Goal: Information Seeking & Learning: Learn about a topic

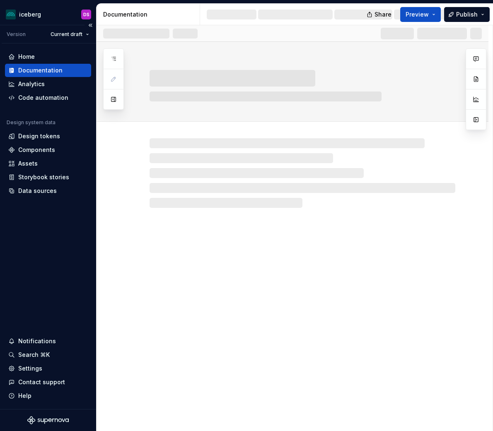
click at [53, 69] on div "Documentation" at bounding box center [40, 70] width 44 height 8
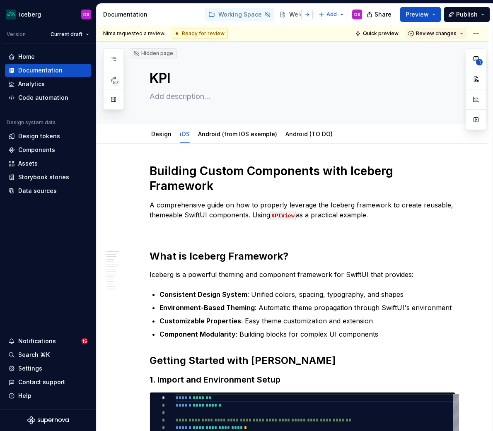
click at [304, 14] on button "button" at bounding box center [307, 15] width 12 height 12
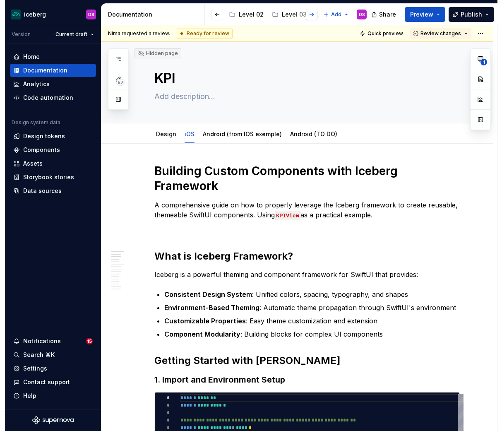
scroll to position [0, 227]
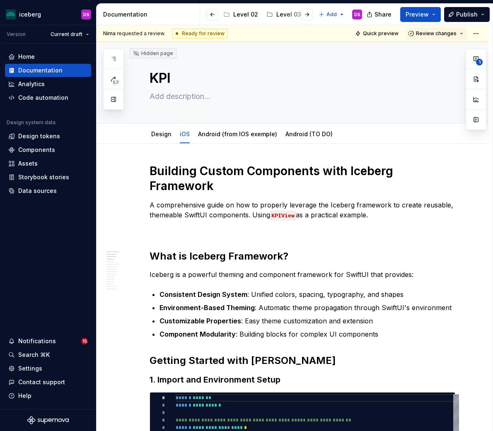
click at [233, 17] on div at bounding box center [218, 14] width 31 height 15
click at [241, 13] on div "Level 02" at bounding box center [245, 14] width 25 height 8
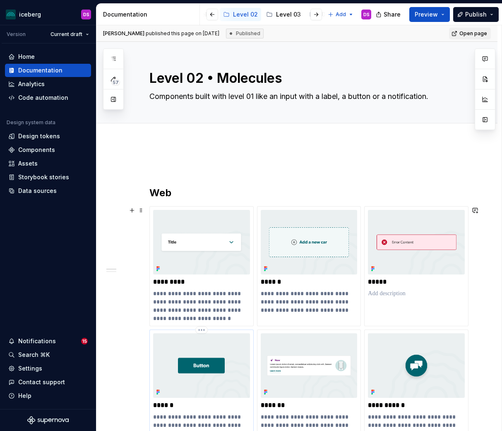
click at [207, 367] on img at bounding box center [201, 365] width 97 height 65
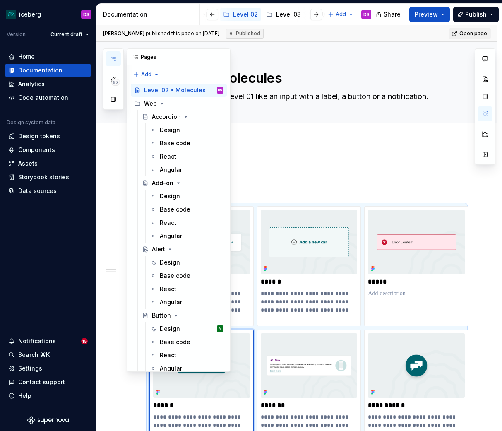
click at [109, 60] on button "button" at bounding box center [113, 58] width 15 height 15
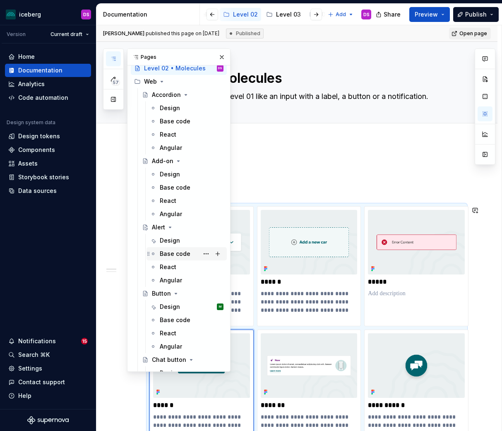
scroll to position [25, 0]
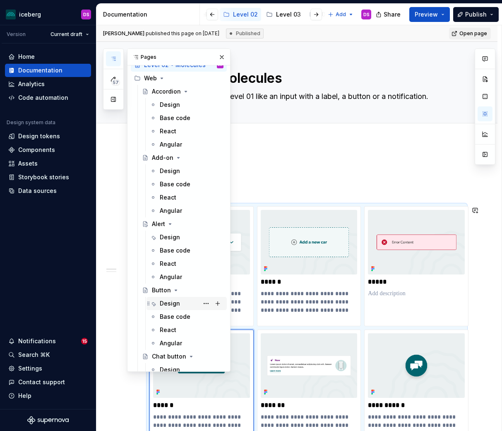
click at [172, 304] on div "Design" at bounding box center [170, 303] width 20 height 8
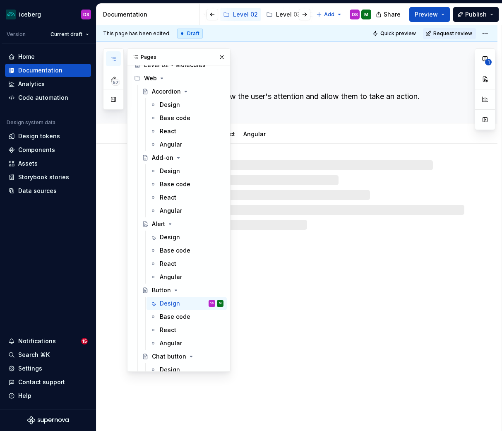
click at [114, 61] on icon "button" at bounding box center [113, 58] width 7 height 7
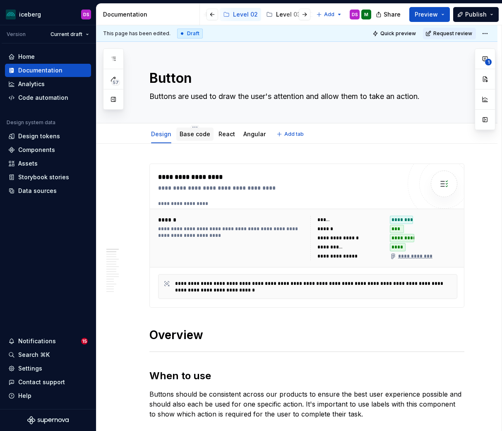
click at [199, 133] on link "Base code" at bounding box center [195, 133] width 31 height 7
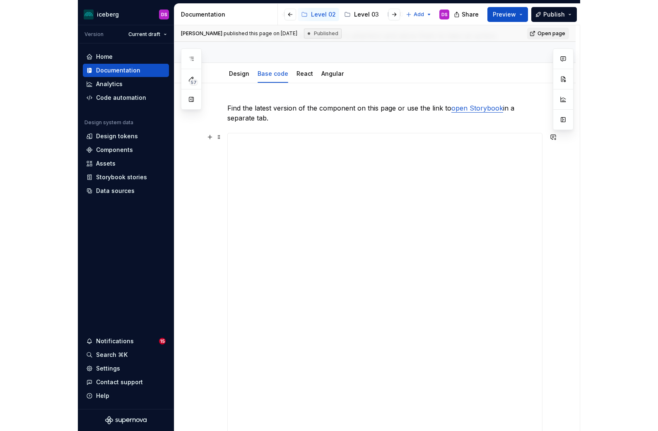
scroll to position [49, 0]
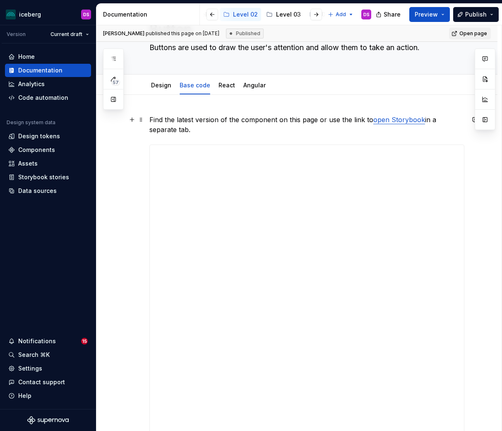
click at [402, 121] on link "open Storybook" at bounding box center [400, 120] width 52 height 8
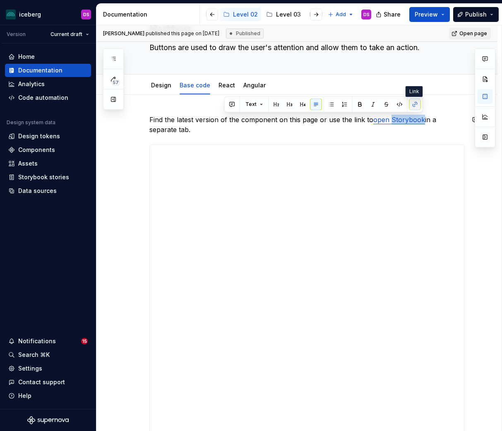
click at [416, 106] on button "button" at bounding box center [416, 105] width 12 height 12
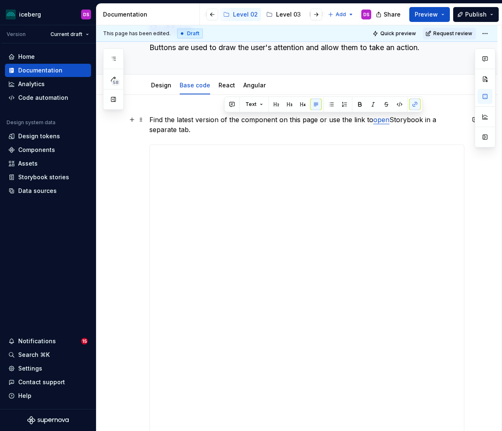
click at [442, 130] on p "Find the latest version of the component on this page or use the link to open S…" at bounding box center [307, 125] width 315 height 20
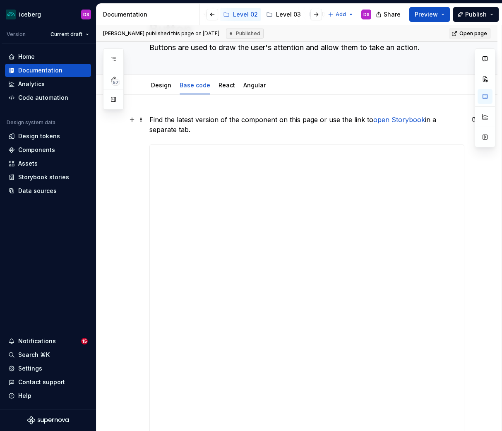
click at [405, 124] on p "Find the latest version of the component on this page or use the link to open S…" at bounding box center [307, 125] width 315 height 20
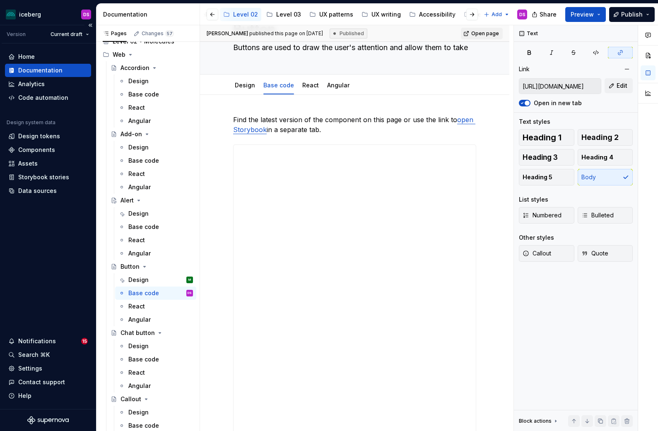
scroll to position [0, 0]
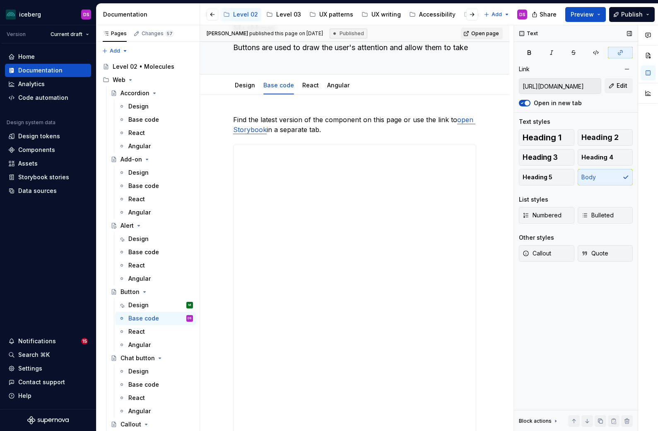
click at [541, 84] on input "[URL][DOMAIN_NAME]" at bounding box center [560, 86] width 82 height 15
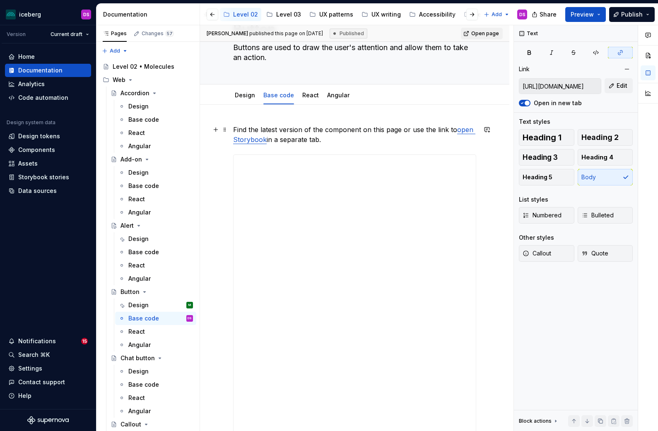
click at [351, 139] on p "Find the latest version of the component on this page or use the link to open S…" at bounding box center [354, 135] width 243 height 20
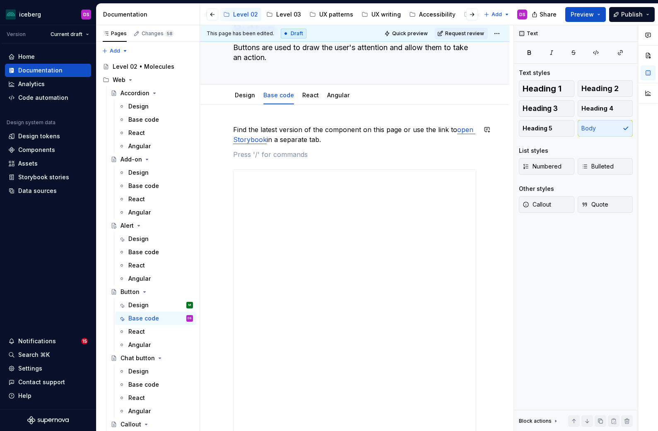
type textarea "*"
click at [249, 155] on p "See the button component’s accessibility tab in Storybook to" at bounding box center [354, 155] width 243 height 10
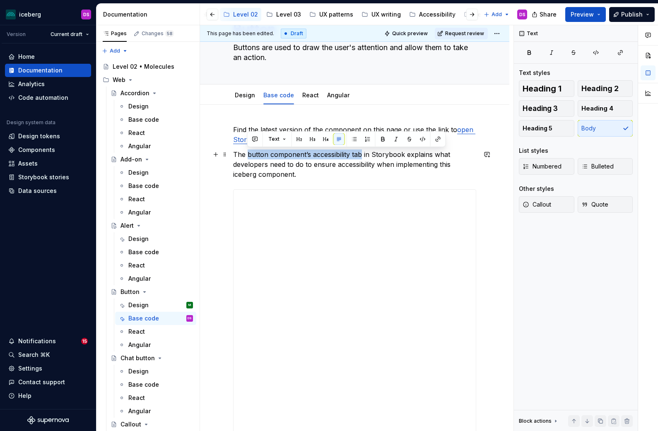
drag, startPoint x: 361, startPoint y: 155, endPoint x: 247, endPoint y: 156, distance: 113.9
click at [247, 156] on p "The button component’s accessibility tab in Storybook explains what developers …" at bounding box center [354, 165] width 243 height 30
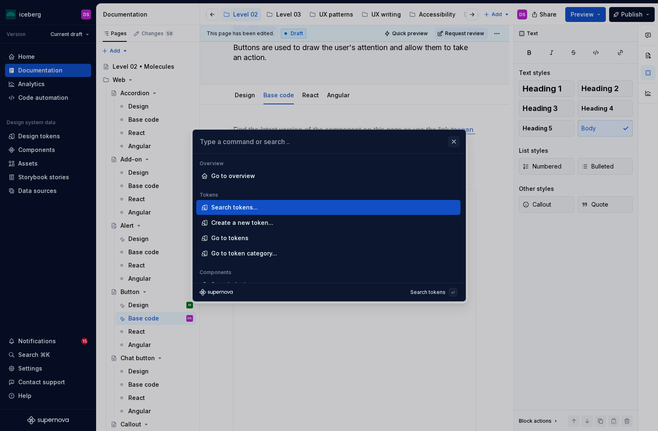
click at [451, 140] on button "button" at bounding box center [454, 142] width 12 height 12
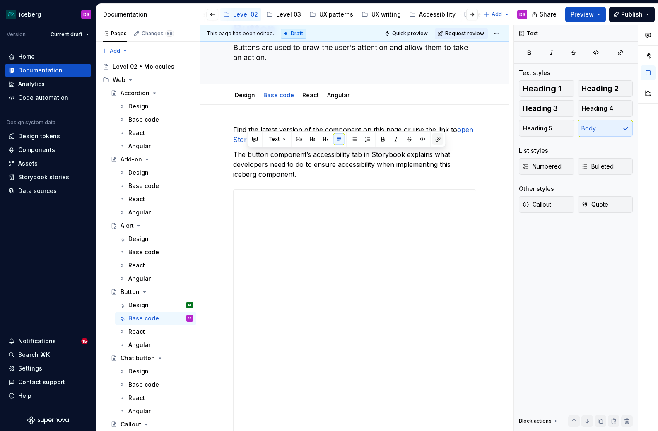
type textarea "*"
click at [434, 137] on button "button" at bounding box center [438, 139] width 12 height 12
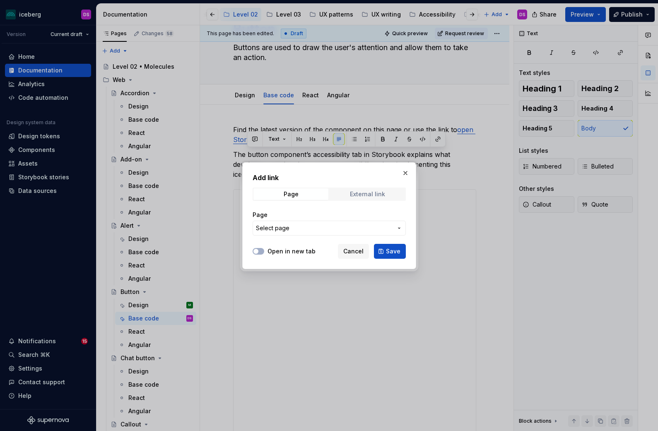
click at [372, 193] on div "External link" at bounding box center [367, 194] width 35 height 7
click at [259, 252] on button "Open in new tab" at bounding box center [259, 251] width 12 height 7
click at [277, 233] on input "URL" at bounding box center [329, 228] width 153 height 15
paste input "[URL][DOMAIN_NAME]"
type input "[URL][DOMAIN_NAME]"
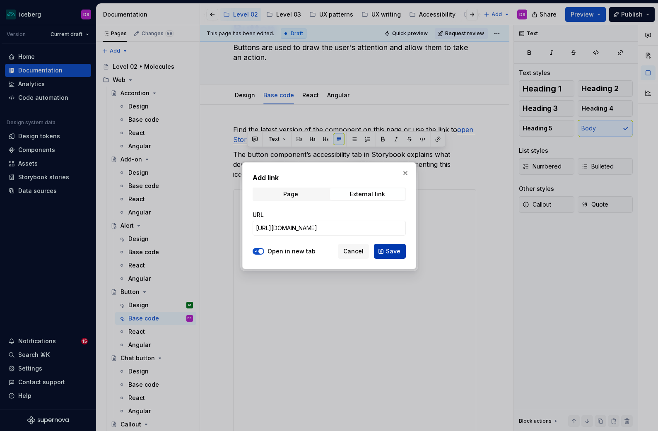
click at [391, 251] on span "Save" at bounding box center [393, 251] width 14 height 8
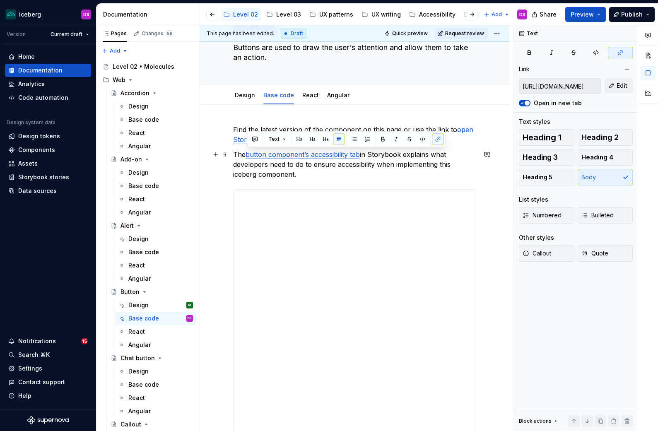
click at [421, 169] on p "The button component’s accessibility tab in Storybook explains what developers …" at bounding box center [354, 165] width 243 height 30
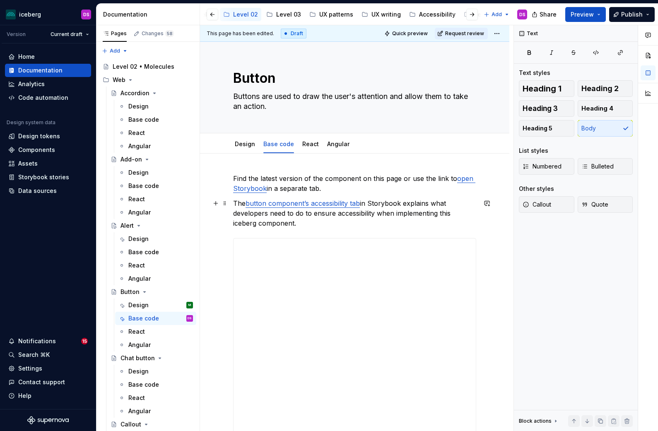
click at [350, 204] on link "button component’s accessibility tab" at bounding box center [303, 203] width 114 height 8
click at [383, 221] on p "The button component’s accessibility page in Storybook explains what developers…" at bounding box center [354, 213] width 243 height 30
click at [274, 223] on p "The button component’s accessibility page in Storybook explains what developers…" at bounding box center [354, 213] width 243 height 30
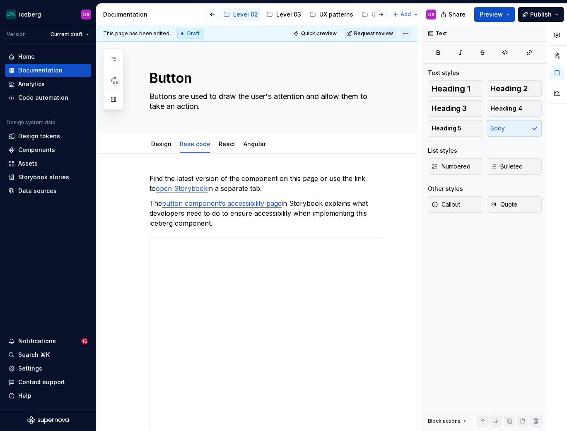
click at [410, 31] on html "iceberg DS Version Current draft Home Documentation Analytics Code automation D…" at bounding box center [283, 215] width 567 height 431
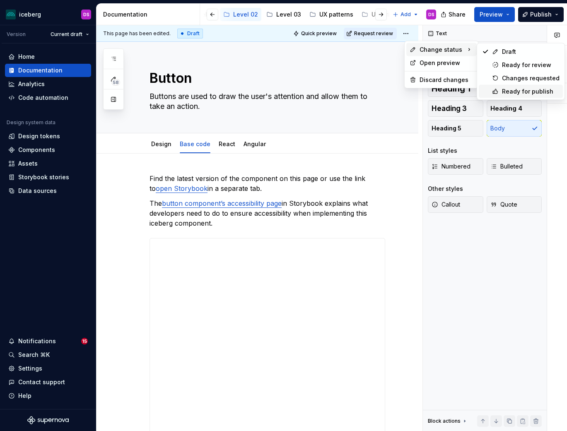
click at [526, 91] on div "Ready for publish" at bounding box center [531, 91] width 58 height 8
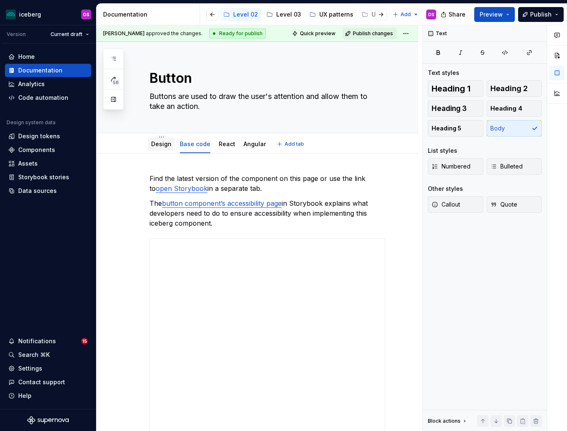
click at [162, 145] on link "Design" at bounding box center [161, 143] width 20 height 7
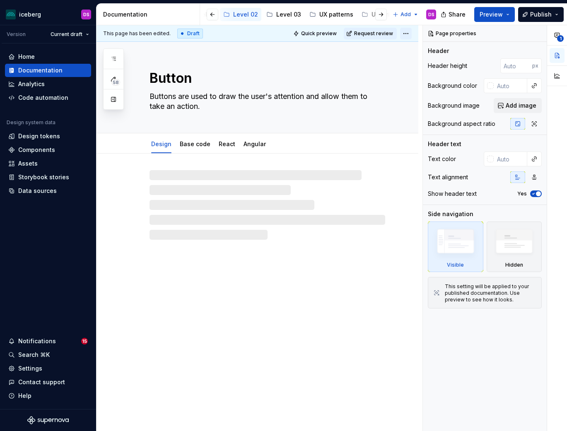
click at [411, 32] on html "iceberg DS Version Current draft Home Documentation Analytics Code automation D…" at bounding box center [283, 215] width 567 height 431
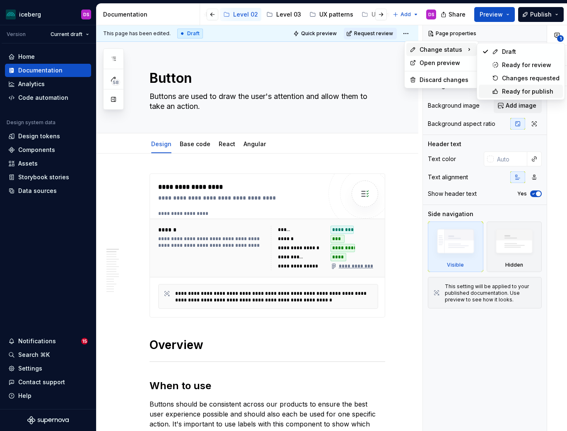
click at [511, 88] on div "Ready for publish" at bounding box center [531, 91] width 58 height 8
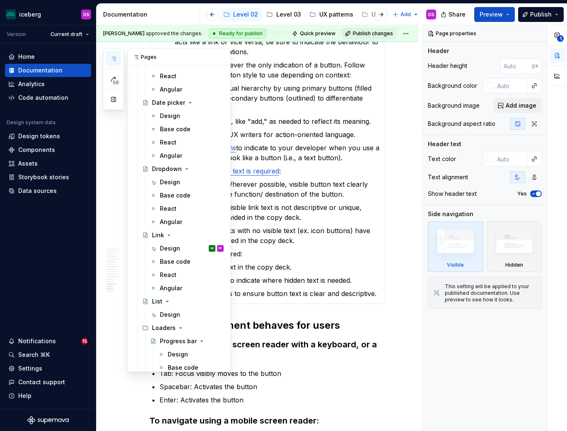
scroll to position [796, 0]
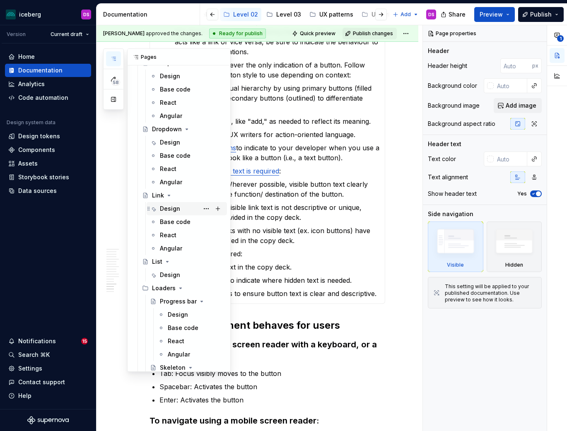
click at [177, 212] on div "Design" at bounding box center [170, 209] width 20 height 8
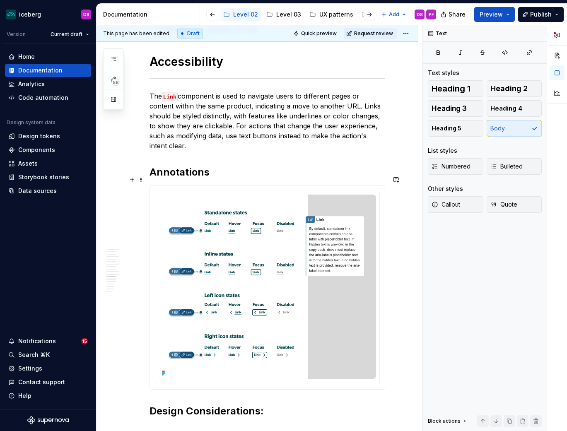
scroll to position [2192, 0]
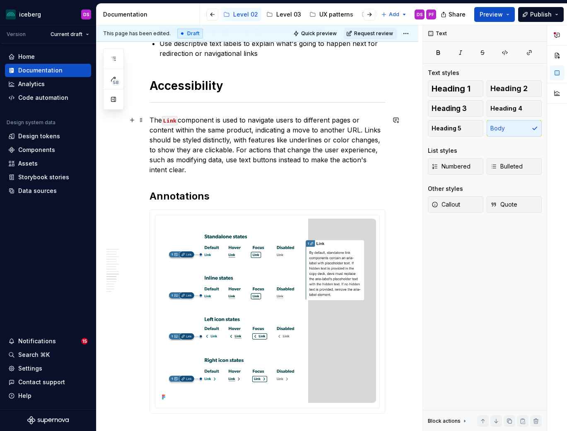
type textarea "*"
click at [259, 147] on p "The Link component is used to navigate users to different pages or content with…" at bounding box center [268, 145] width 236 height 60
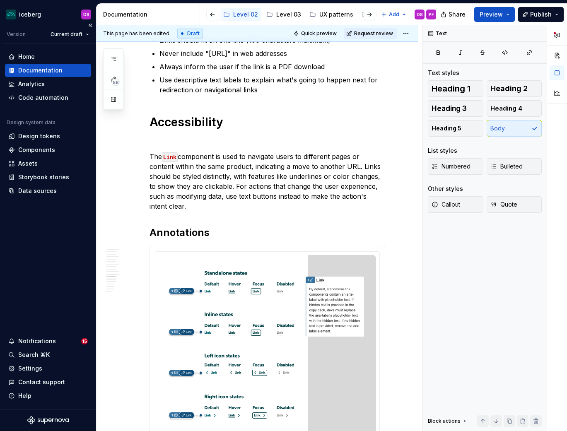
scroll to position [2229, 0]
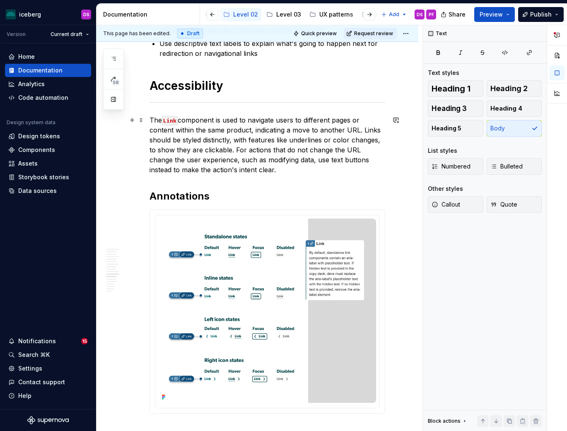
click at [244, 152] on p "The Link component is used to navigate users to different pages or content with…" at bounding box center [268, 145] width 236 height 60
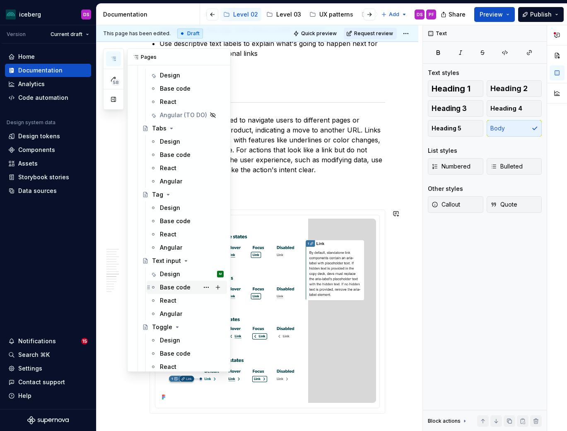
scroll to position [1738, 0]
click at [177, 276] on div "Design" at bounding box center [170, 274] width 20 height 8
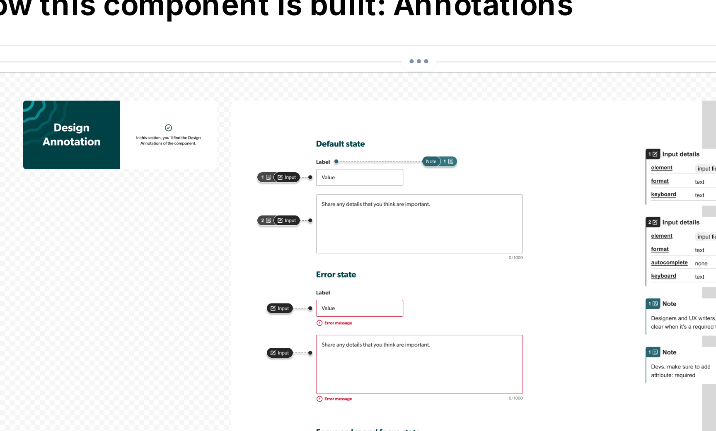
scroll to position [2025, 0]
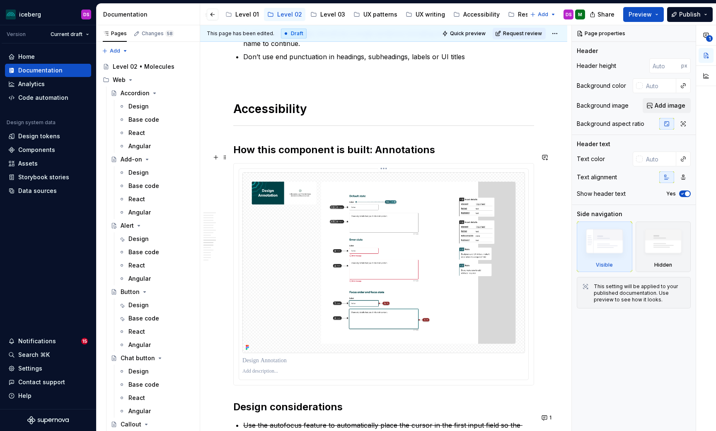
click at [474, 257] on img at bounding box center [383, 262] width 282 height 181
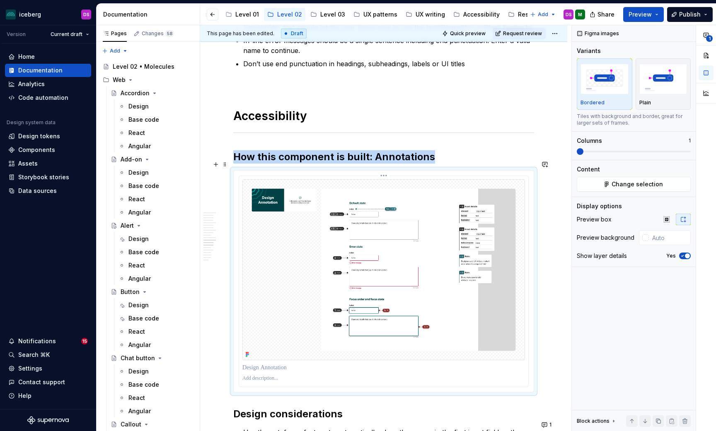
scroll to position [2004, 0]
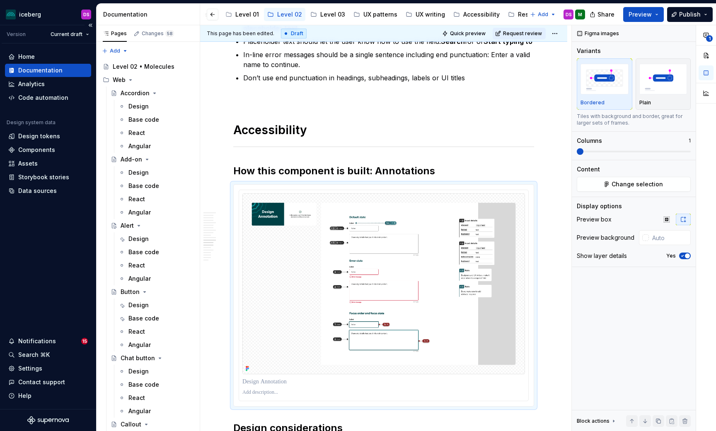
type textarea "*"
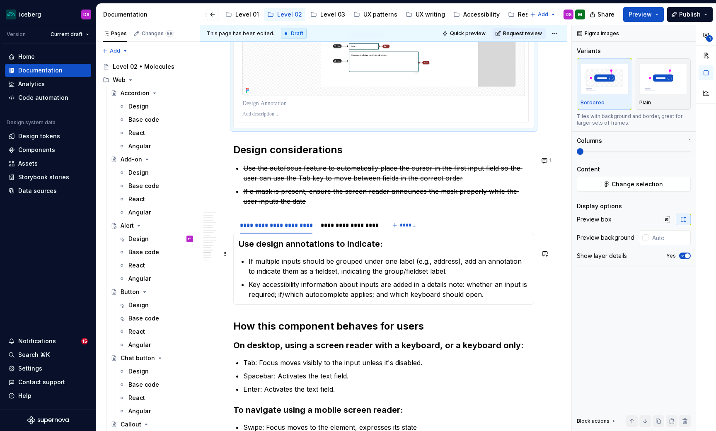
scroll to position [2281, 0]
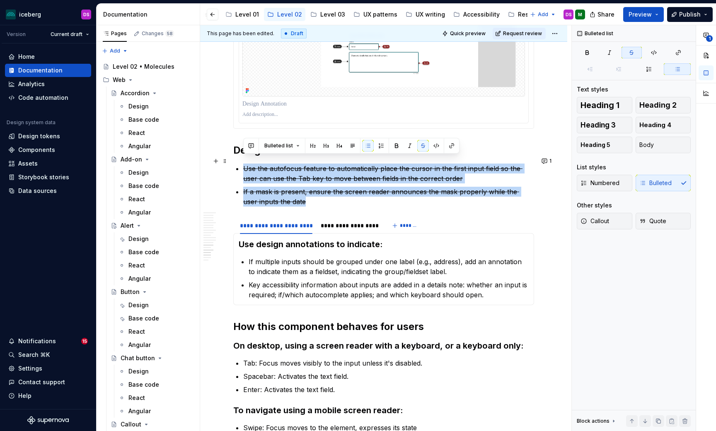
drag, startPoint x: 299, startPoint y: 192, endPoint x: 241, endPoint y: 162, distance: 65.8
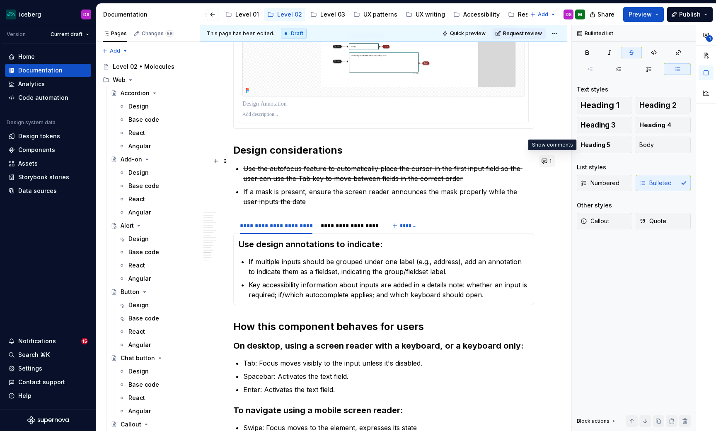
click at [551, 162] on button "1" at bounding box center [547, 161] width 16 height 12
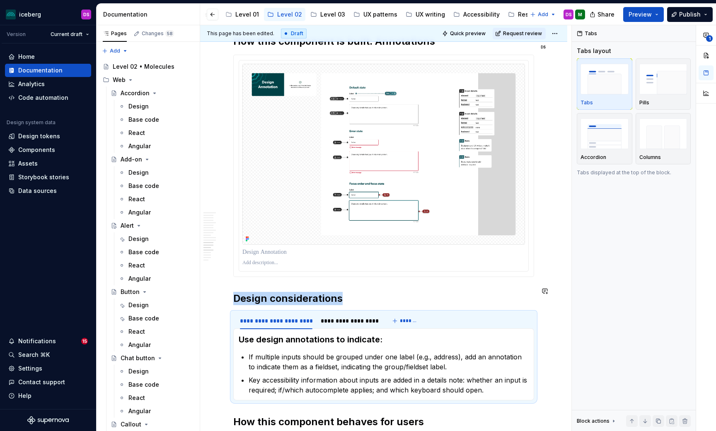
scroll to position [2128, 0]
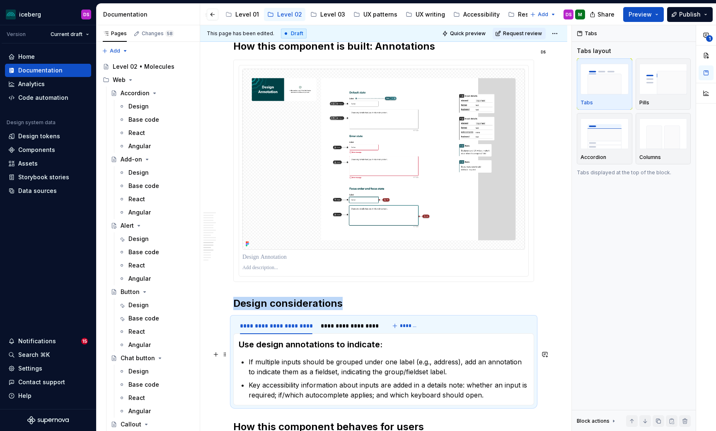
click at [247, 353] on section-item-column "Use design annotations to indicate: If multiple inputs should be grouped under …" at bounding box center [384, 369] width 290 height 61
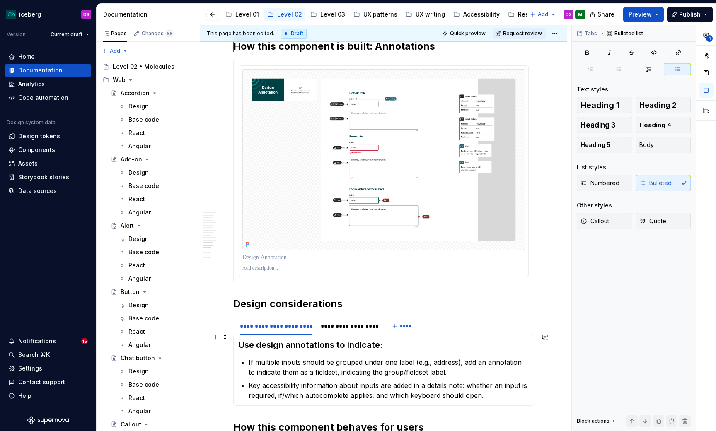
click at [236, 338] on div "Use design annotations to indicate: If multiple inputs should be grouped under …" at bounding box center [383, 370] width 301 height 72
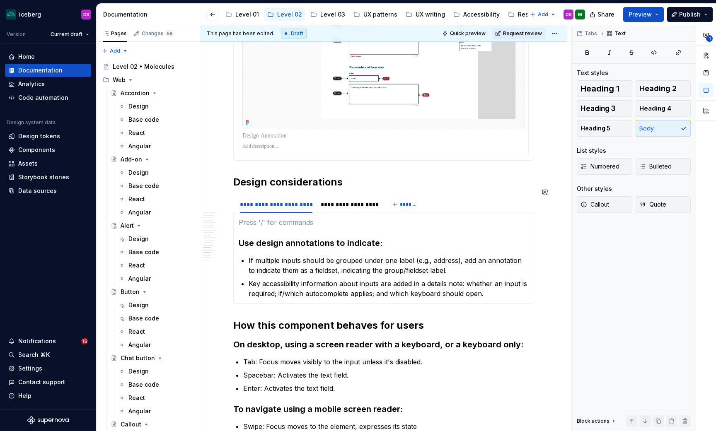
scroll to position [2258, 0]
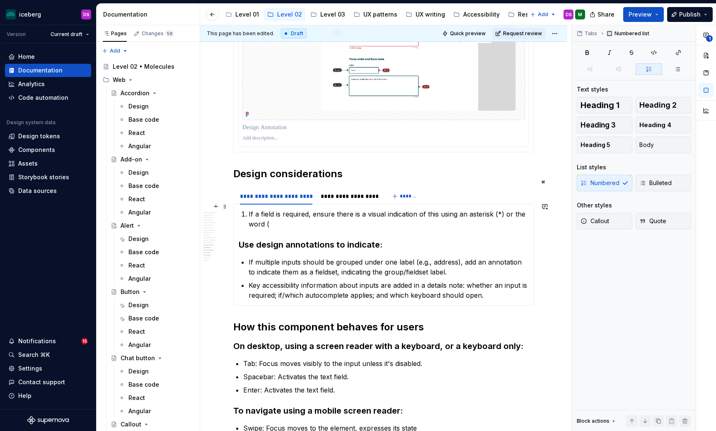
click at [437, 209] on p "If a field is required, ensure there is a visual indication of this using an as…" at bounding box center [388, 219] width 280 height 20
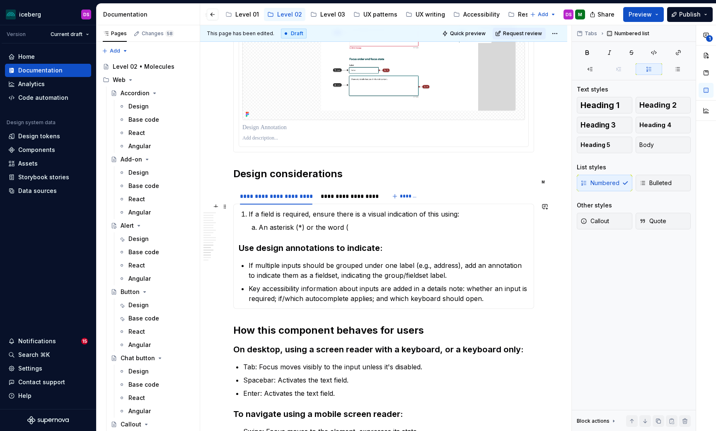
click at [455, 209] on p "If a field is required, ensure there is a visual indication of this using:" at bounding box center [388, 214] width 280 height 10
click at [387, 222] on p "An asterisk (*) or the word (" at bounding box center [393, 227] width 270 height 10
click at [252, 209] on p "If a field is required, ensure there is a visual indication of this using on of:" at bounding box center [388, 214] width 280 height 10
click at [350, 222] on p "An asterisk (*) or the word (" at bounding box center [393, 227] width 270 height 10
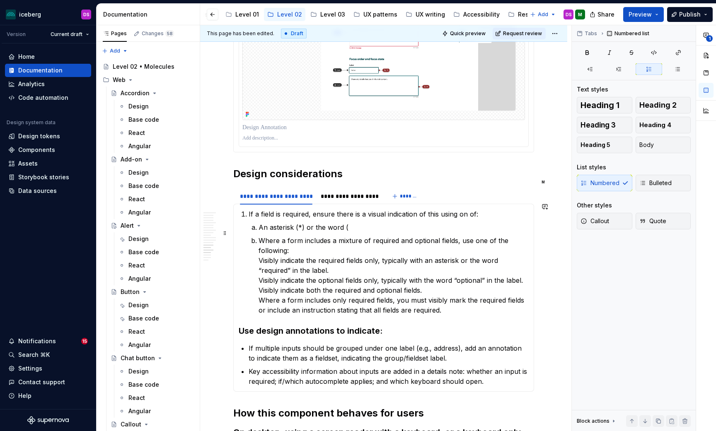
click at [258, 236] on li "Where a form includes a mixture of required and optional fields, use one of the…" at bounding box center [393, 276] width 270 height 80
click at [360, 222] on p "An asterisk (*) or the word (" at bounding box center [393, 227] width 270 height 10
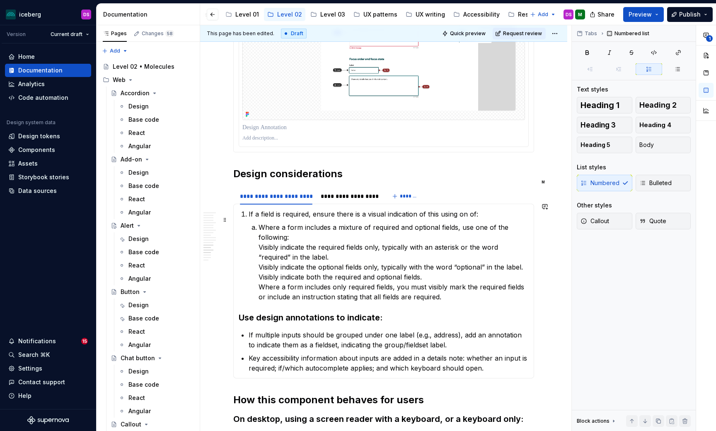
click at [259, 222] on p "Where a form includes a mixture of required and optional fields, use one of the…" at bounding box center [393, 262] width 270 height 80
click at [658, 188] on button "Bulleted" at bounding box center [662, 183] width 55 height 17
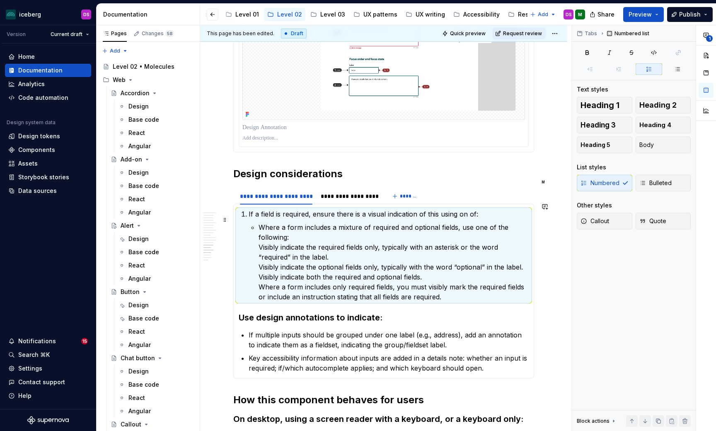
click at [248, 243] on li "If a field is required, ensure there is a visual indication of this using on of…" at bounding box center [388, 255] width 280 height 93
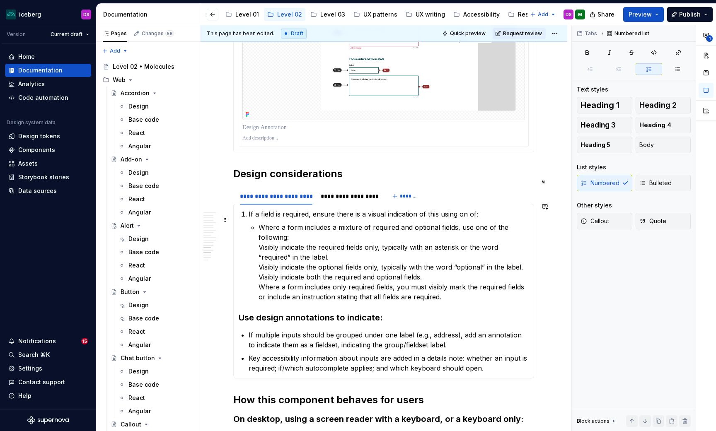
click at [261, 239] on p "Where a form includes a mixture of required and optional fields, use one of the…" at bounding box center [393, 262] width 270 height 80
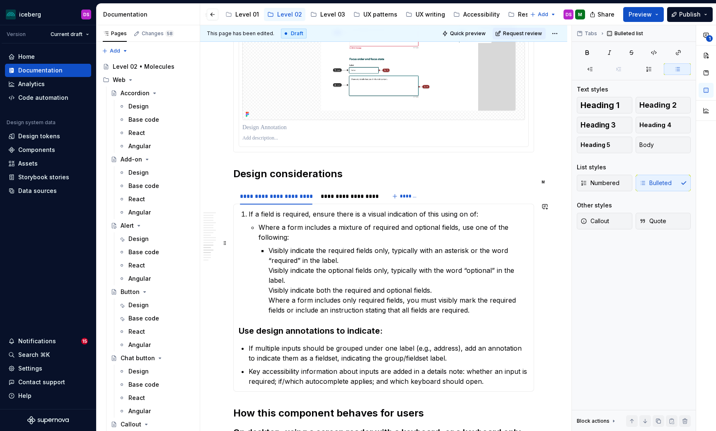
click at [269, 262] on p "Visibly indicate the required fields only, typically with an asterisk or the wo…" at bounding box center [398, 281] width 260 height 70
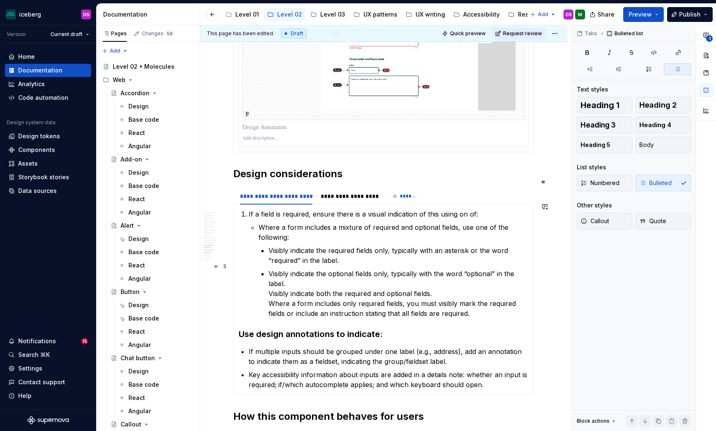
click at [268, 287] on li "Where a form includes a mixture of required and optional fields, use one of the…" at bounding box center [393, 270] width 270 height 96
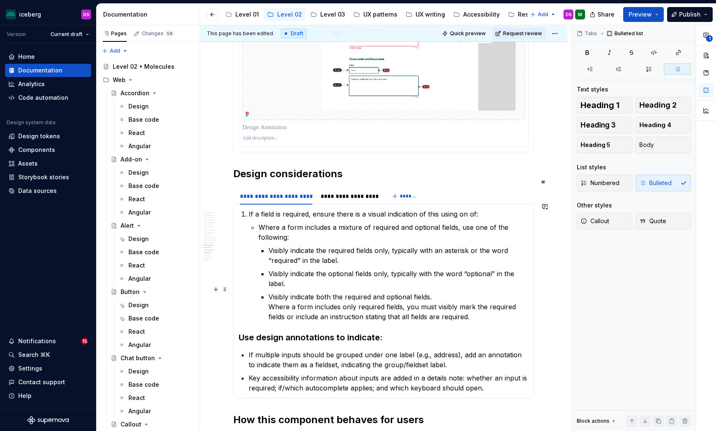
click at [267, 299] on li "Where a form includes a mixture of required and optional fields, use one of the…" at bounding box center [393, 271] width 270 height 99
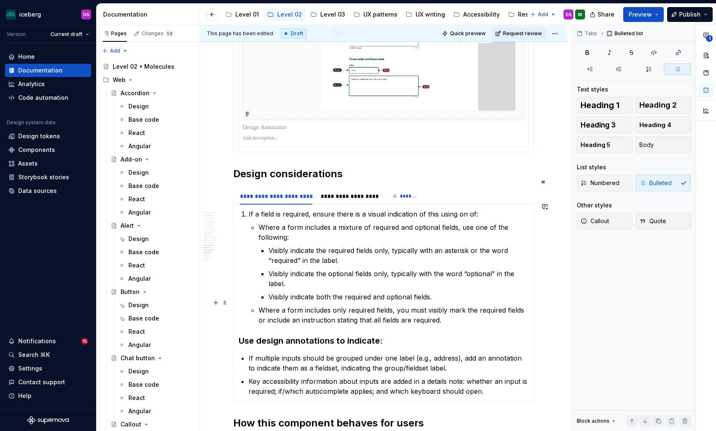
click at [434, 313] on p "Where a form includes only required fields, you must visibly mark the required …" at bounding box center [393, 315] width 270 height 20
click at [396, 305] on p "Where a form includes only required fields, you must visibly mark the required …" at bounding box center [393, 315] width 270 height 20
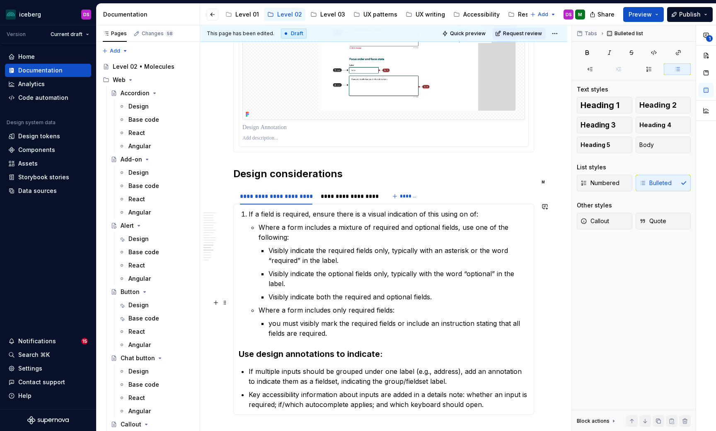
click at [391, 305] on p "Where a form includes only required fields:" at bounding box center [393, 310] width 270 height 10
click at [268, 317] on li "Where a form includes only required fields, use one of the following: you must …" at bounding box center [393, 321] width 270 height 33
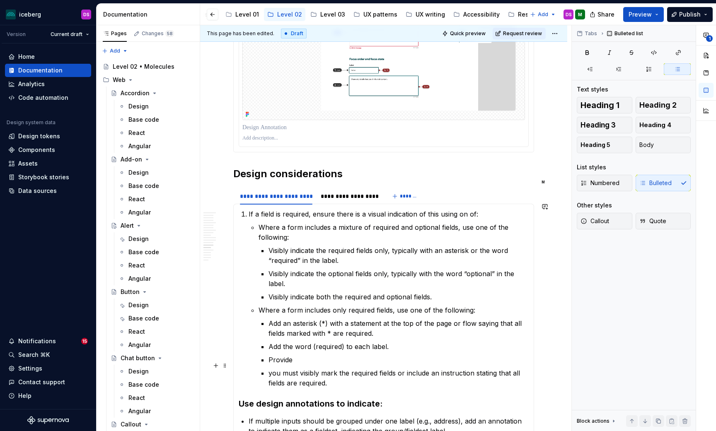
click at [429, 368] on p "you must visibly mark the required fields or include an instruction stating tha…" at bounding box center [398, 378] width 260 height 20
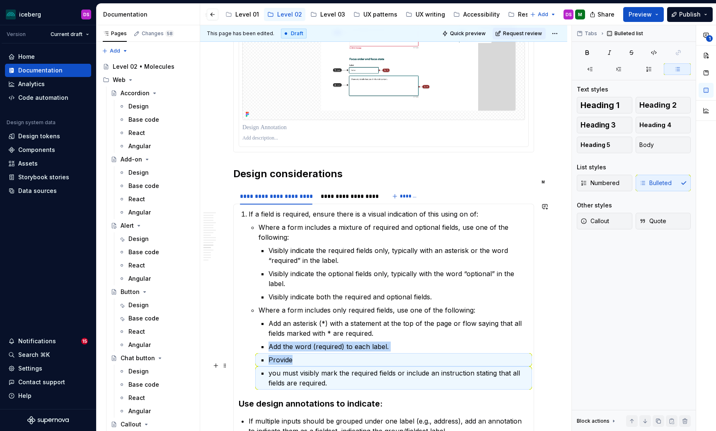
click at [429, 368] on p "you must visibly mark the required fields or include an instruction stating tha…" at bounding box center [398, 378] width 260 height 20
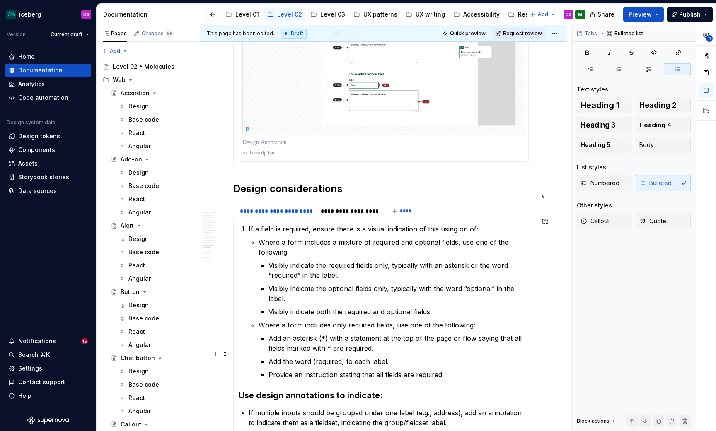
scroll to position [2242, 0]
click at [444, 371] on p "Provide an instruction stating that all fields are required." at bounding box center [398, 376] width 260 height 10
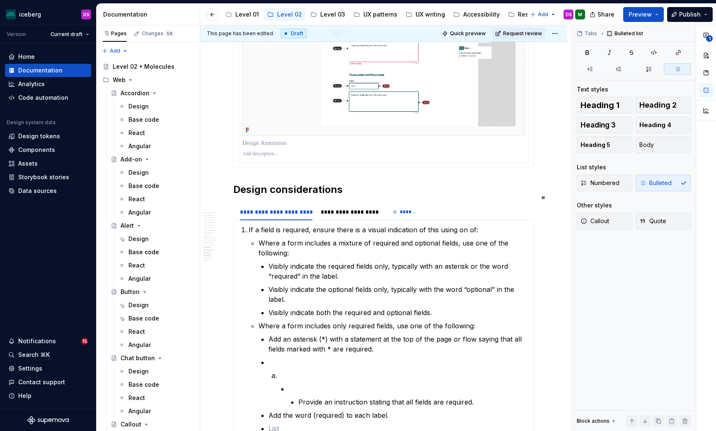
scroll to position [2435, 0]
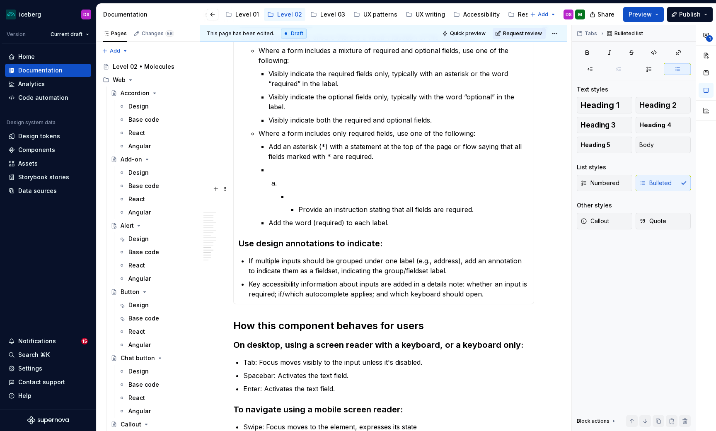
click at [342, 191] on p at bounding box center [408, 196] width 240 height 10
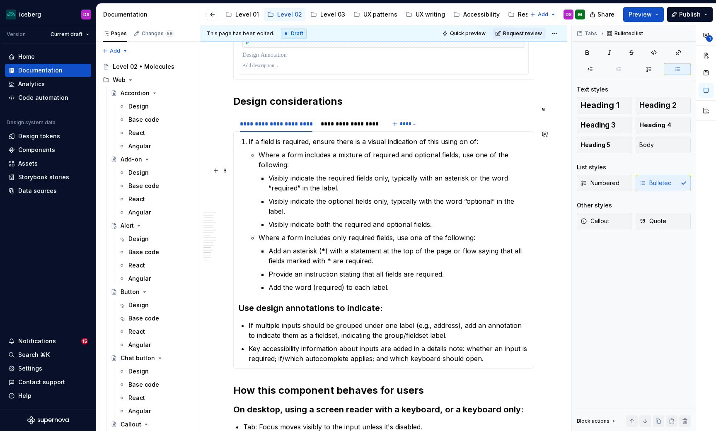
scroll to position [2334, 0]
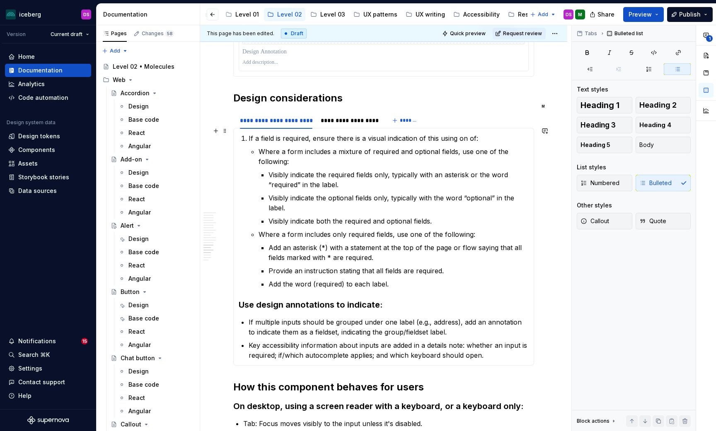
click at [256, 133] on p "If a field is required, ensure there is a visual indication of this using on of:" at bounding box center [388, 138] width 280 height 10
click at [316, 133] on p "If a field is required, ensure there is a visual indication of this using on of:" at bounding box center [388, 138] width 280 height 10
click at [351, 133] on p "Ensure there is a visual indication of this using on of:" at bounding box center [388, 138] width 280 height 10
click at [363, 133] on p "Ensure there is a visual indication of this using on of:" at bounding box center [388, 138] width 280 height 10
click at [662, 149] on button "Body" at bounding box center [662, 145] width 55 height 17
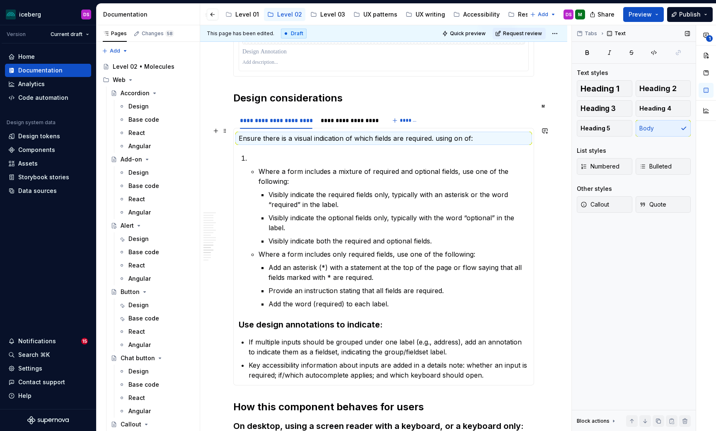
click at [413, 133] on p "Ensure there is a visual indication of which fields are required. using on of:" at bounding box center [384, 138] width 290 height 10
click at [434, 133] on p "Ensure there is a visual indication of which fields are required. using on of:" at bounding box center [384, 138] width 290 height 10
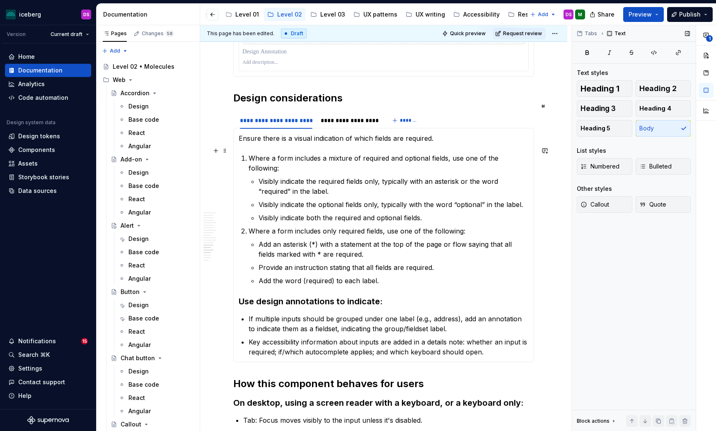
click at [248, 153] on li "Where a form includes a mixture of required and optional fields, use one of the…" at bounding box center [388, 188] width 280 height 70
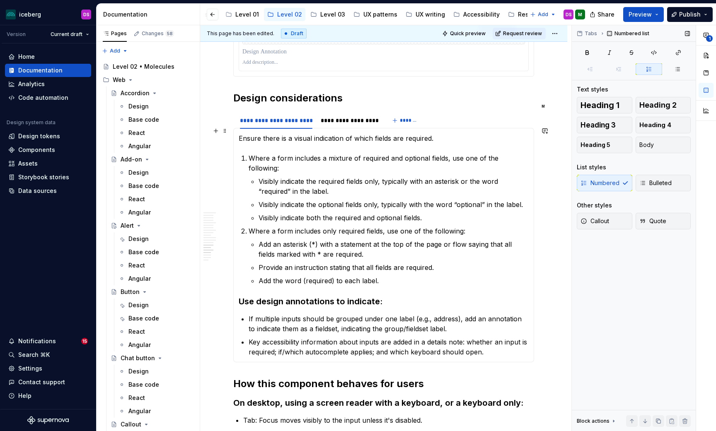
click at [238, 130] on div "Ensure there is a visual indication of which fields are required. Where a form …" at bounding box center [383, 245] width 301 height 234
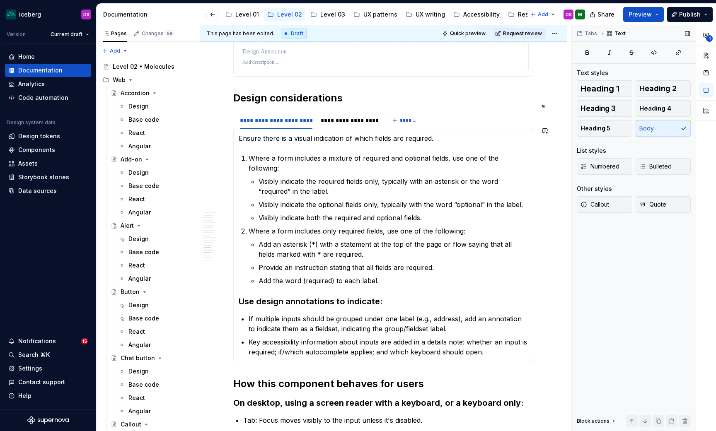
click at [437, 133] on p "Ensure there is a visual indication of which fields are required." at bounding box center [384, 138] width 290 height 10
click at [617, 106] on button "Heading 3" at bounding box center [603, 108] width 55 height 17
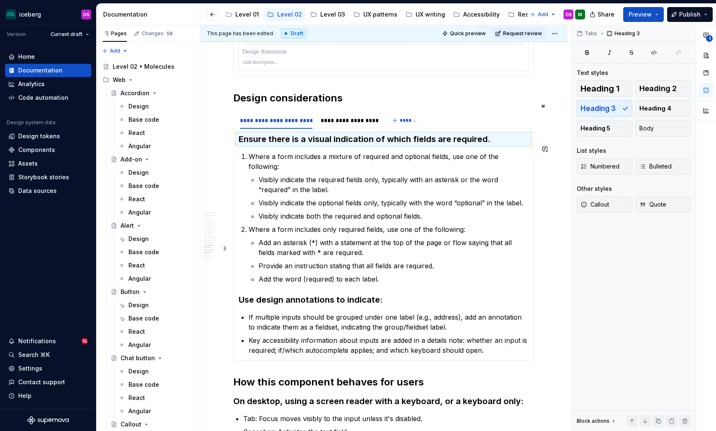
click at [353, 261] on p "Provide an instruction stating that all fields are required." at bounding box center [393, 266] width 270 height 10
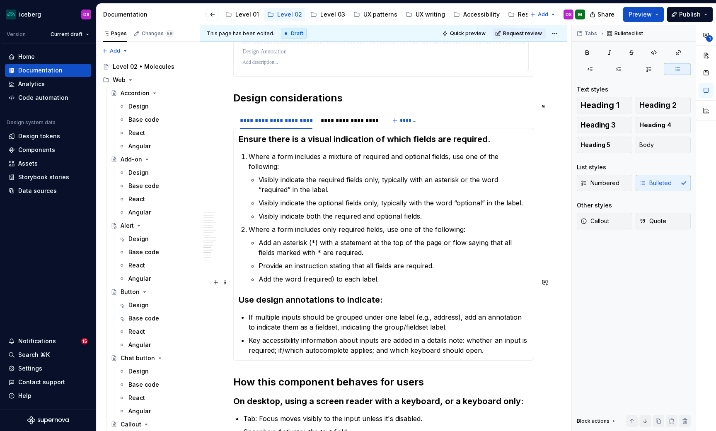
click at [341, 294] on h3 "Use design annotations to indicate:" at bounding box center [384, 300] width 290 height 12
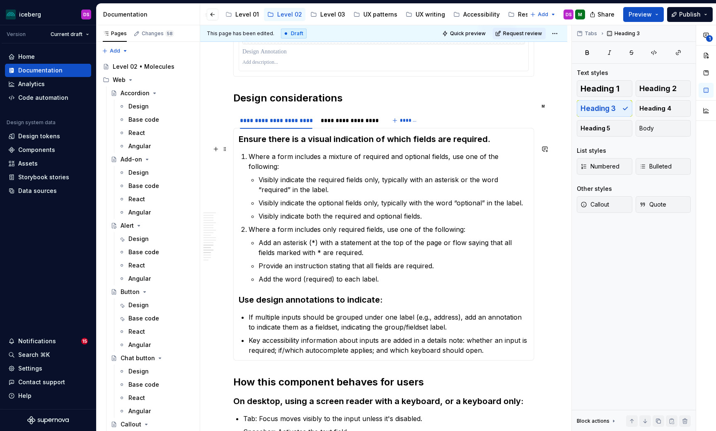
click at [427, 152] on p "Where a form includes a mixture of required and optional fields, use one of the…" at bounding box center [388, 162] width 280 height 20
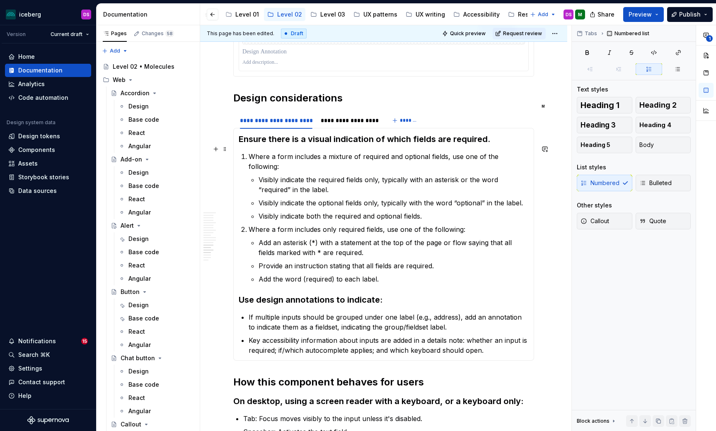
click at [248, 152] on p "Where a form includes a mixture of required and optional fields, use one of the…" at bounding box center [388, 162] width 280 height 20
click at [659, 179] on span "Bulleted" at bounding box center [655, 183] width 32 height 8
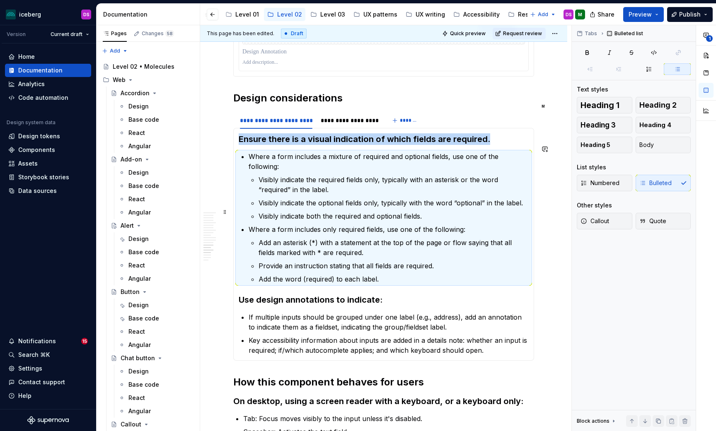
click at [369, 224] on p "Where a form includes only required fields, use one of the following:" at bounding box center [388, 229] width 280 height 10
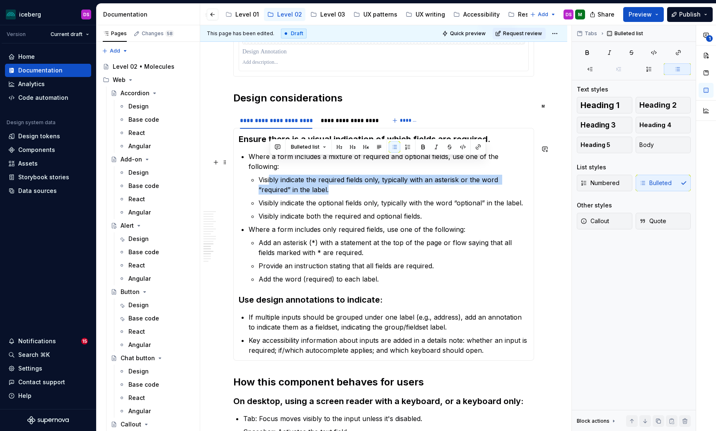
drag, startPoint x: 297, startPoint y: 174, endPoint x: 271, endPoint y: 164, distance: 27.8
click at [271, 175] on p "Visibly indicate the required fields only, typically with an asterisk or the wo…" at bounding box center [393, 185] width 270 height 20
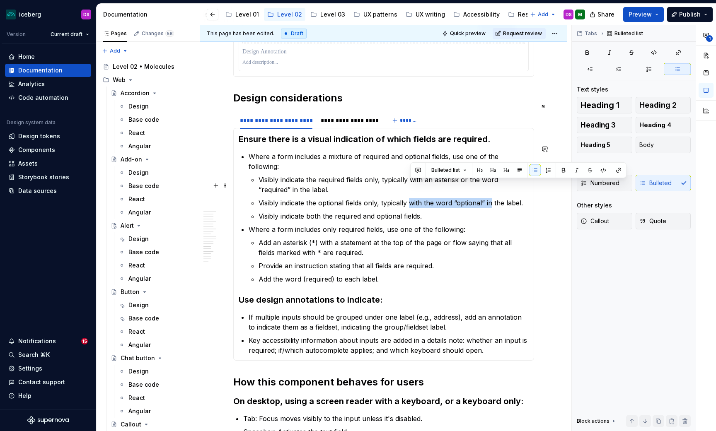
drag, startPoint x: 412, startPoint y: 187, endPoint x: 493, endPoint y: 186, distance: 80.4
click at [493, 198] on p "Visibly indicate the optional fields only, typically with the word “optional” i…" at bounding box center [393, 203] width 270 height 10
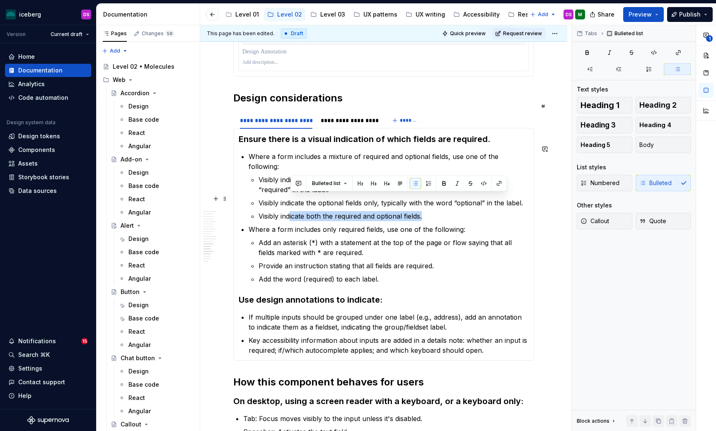
drag, startPoint x: 427, startPoint y: 200, endPoint x: 289, endPoint y: 195, distance: 138.0
click at [289, 211] on p "Visibly indicate both the required and optional fields." at bounding box center [393, 216] width 270 height 10
click at [374, 238] on p "Add an asterisk (*) with a statement at the top of the page or flow saying that…" at bounding box center [393, 248] width 270 height 20
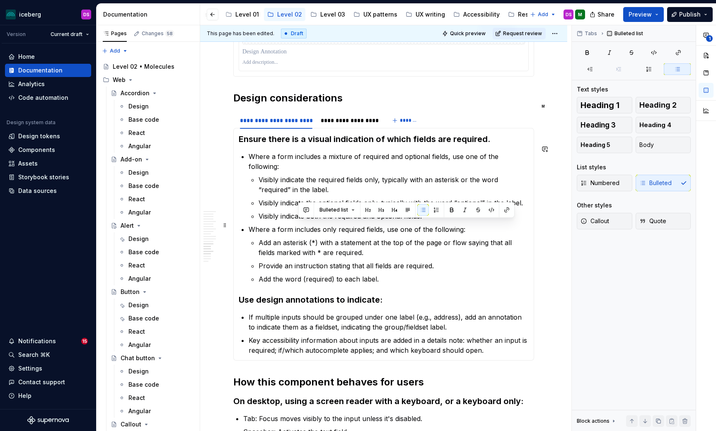
drag, startPoint x: 355, startPoint y: 235, endPoint x: 297, endPoint y: 224, distance: 59.0
click at [297, 238] on p "Add an asterisk (*) with a statement at the top of the page or flow saying that…" at bounding box center [393, 248] width 270 height 20
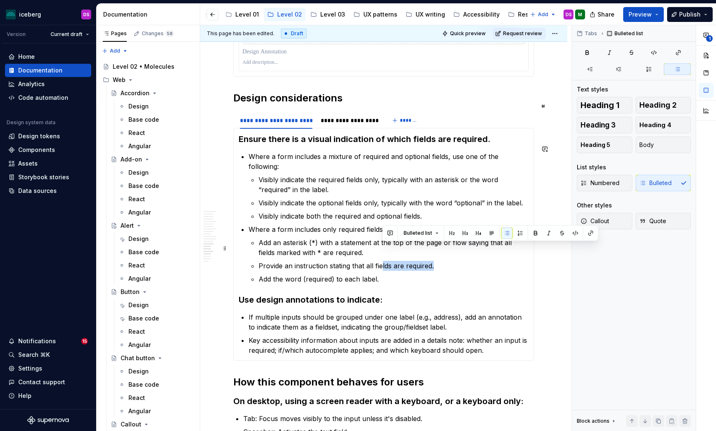
drag, startPoint x: 437, startPoint y: 250, endPoint x: 382, endPoint y: 247, distance: 54.3
click at [382, 261] on p "Provide an instruction stating that all fields are required." at bounding box center [393, 266] width 270 height 10
click at [387, 274] on p "Add the word (required) to each label." at bounding box center [393, 279] width 270 height 10
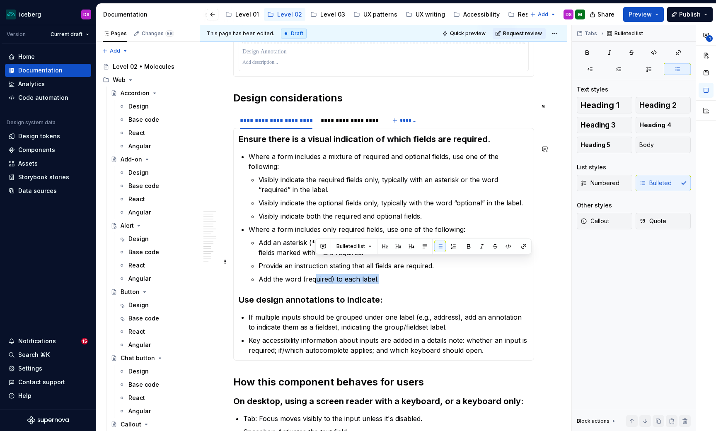
drag, startPoint x: 382, startPoint y: 261, endPoint x: 316, endPoint y: 260, distance: 65.9
click at [316, 274] on p "Add the word (required) to each label." at bounding box center [393, 279] width 270 height 10
click at [416, 274] on p "Add the word (required) to each label." at bounding box center [393, 279] width 270 height 10
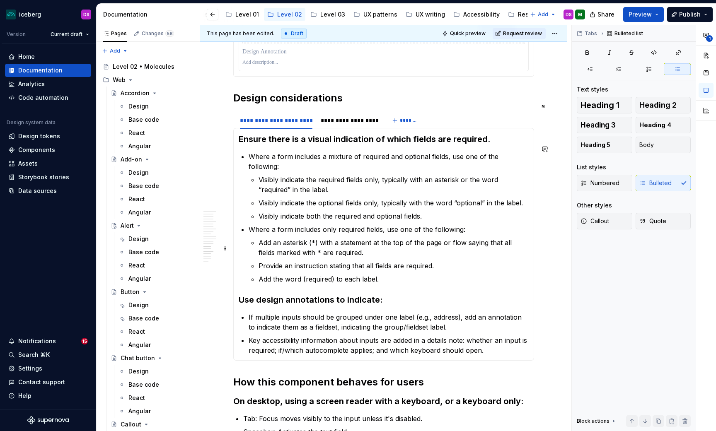
click at [438, 261] on p "Provide an instruction stating that all fields are required." at bounding box center [393, 266] width 270 height 10
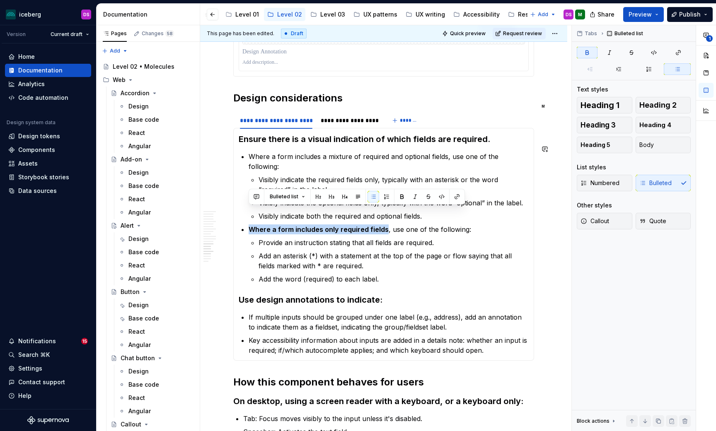
drag, startPoint x: 381, startPoint y: 214, endPoint x: 246, endPoint y: 207, distance: 134.3
click at [246, 207] on section-item-column "Ensure there is a visual indication of which fields are required. Where a form …" at bounding box center [384, 244] width 290 height 222
click at [337, 175] on p "Visibly indicate the required fields only, typically with an asterisk or the wo…" at bounding box center [393, 185] width 270 height 20
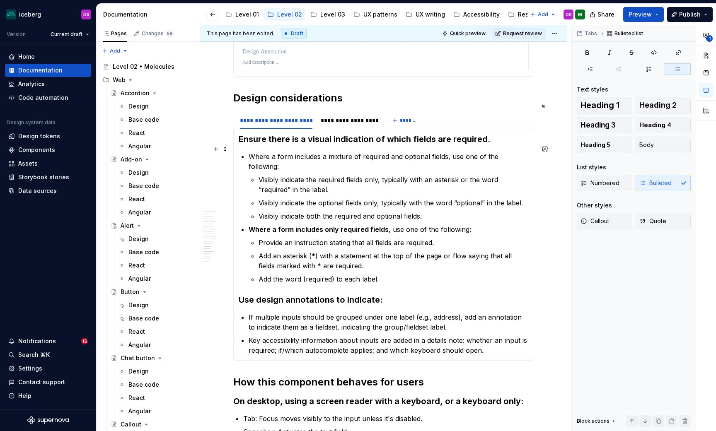
click at [445, 152] on p "Where a form includes a mixture of required and optional fields, use one of the…" at bounding box center [388, 162] width 280 height 20
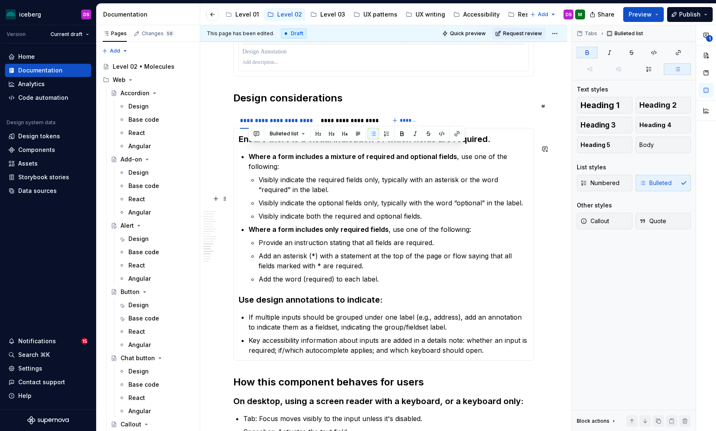
click at [421, 211] on p "Visibly indicate both the required and optional fields." at bounding box center [393, 216] width 270 height 10
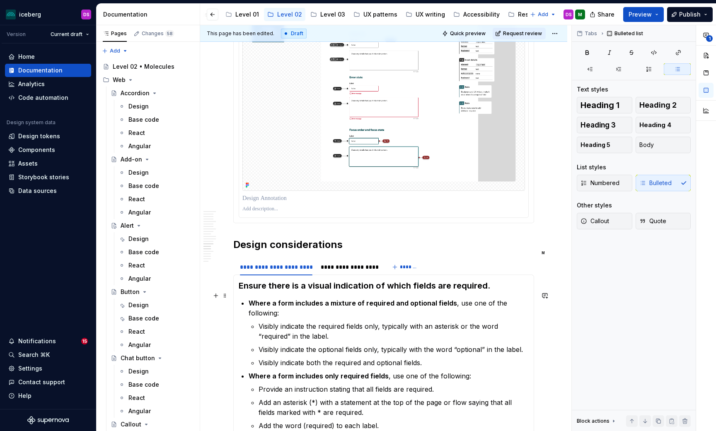
scroll to position [2192, 0]
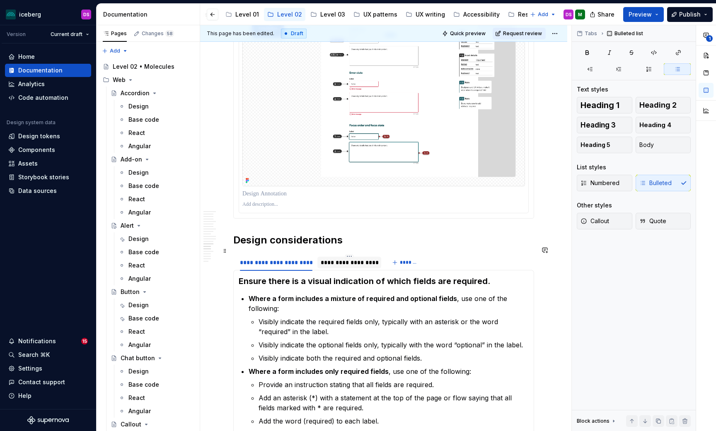
click at [355, 259] on div "**********" at bounding box center [349, 263] width 64 height 12
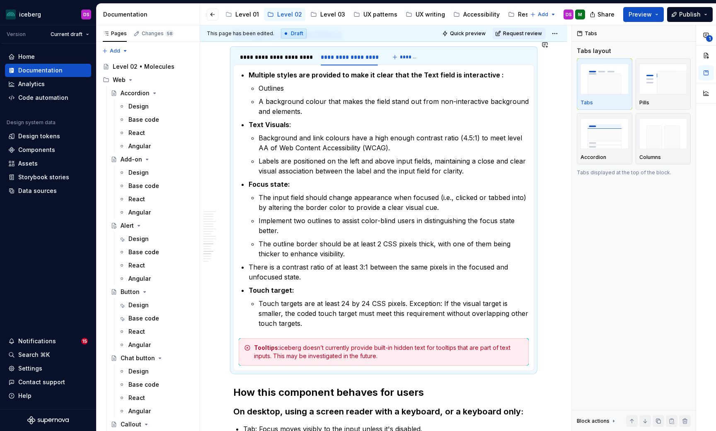
scroll to position [2398, 0]
click at [381, 344] on div "Tooltips: iceberg doesn’t currently provide built-in hidden text for tooltips t…" at bounding box center [388, 351] width 269 height 17
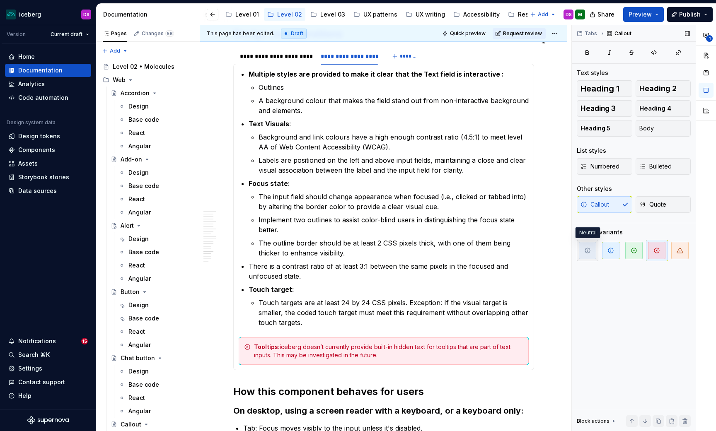
click at [586, 251] on icon "button" at bounding box center [587, 250] width 7 height 7
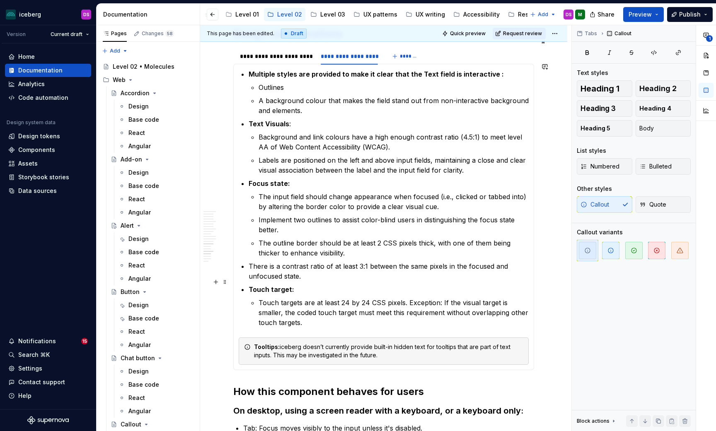
click at [369, 285] on p "Touch target:" at bounding box center [388, 290] width 280 height 10
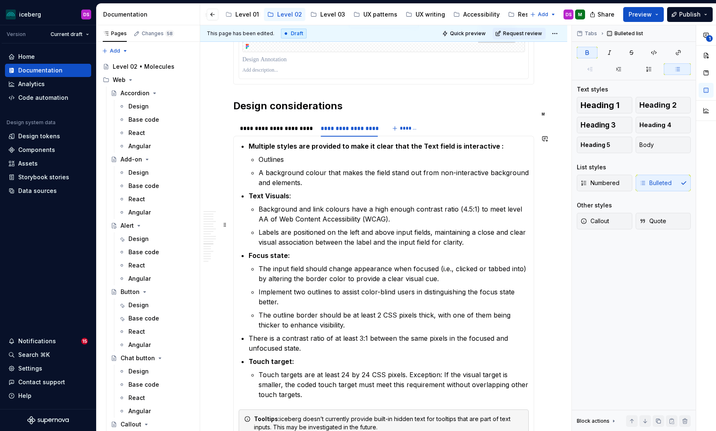
scroll to position [2325, 0]
click at [289, 125] on div "**********" at bounding box center [276, 129] width 72 height 8
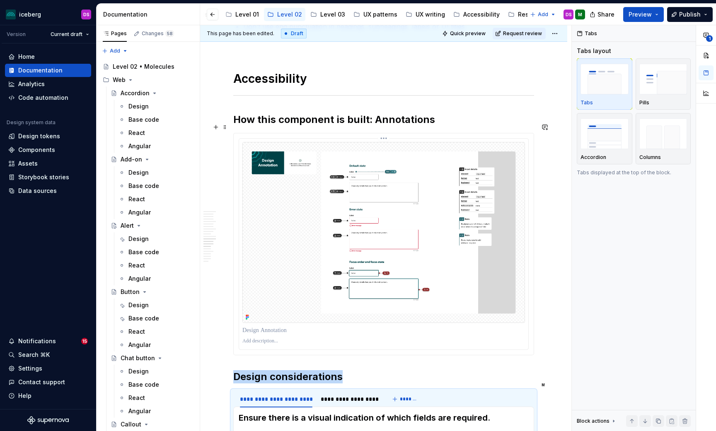
scroll to position [2053, 0]
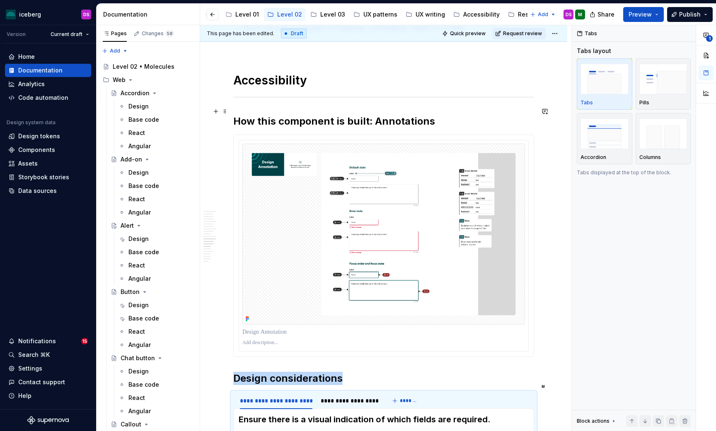
click at [453, 115] on h2 "How this component is built: Annotations" at bounding box center [383, 121] width 301 height 13
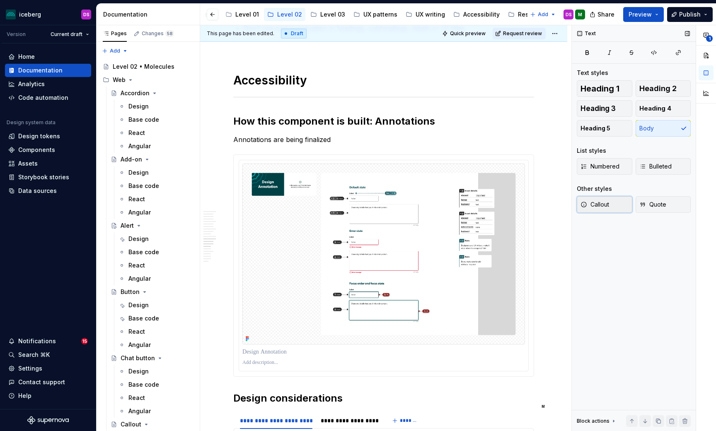
click at [612, 202] on button "Callout" at bounding box center [603, 204] width 55 height 17
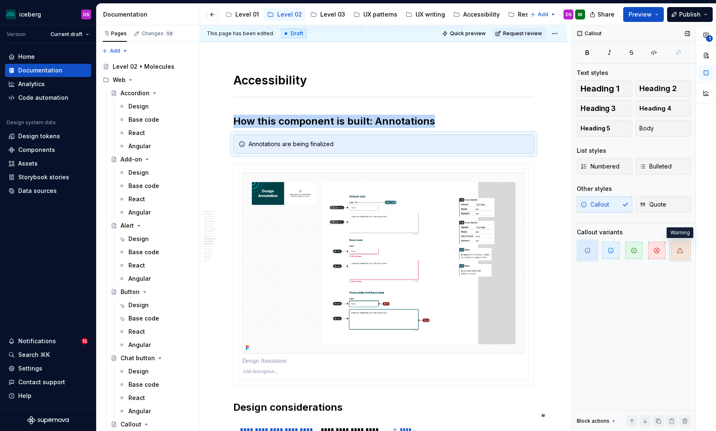
click at [676, 252] on span "button" at bounding box center [679, 250] width 17 height 17
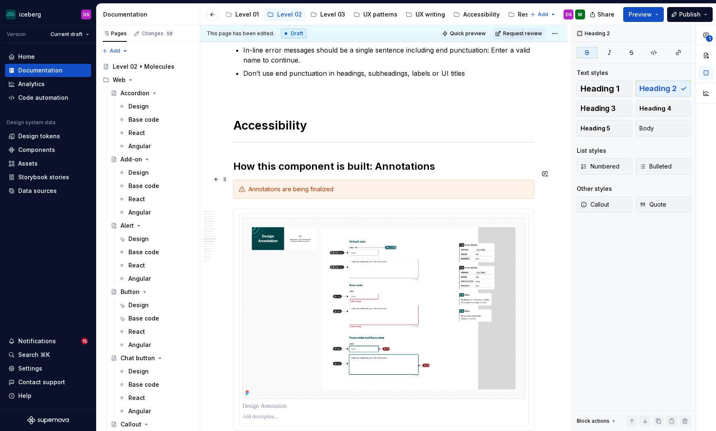
scroll to position [2008, 0]
click at [560, 34] on html "iceberg DS Version Current draft Home Documentation Analytics Code automation D…" at bounding box center [358, 215] width 716 height 431
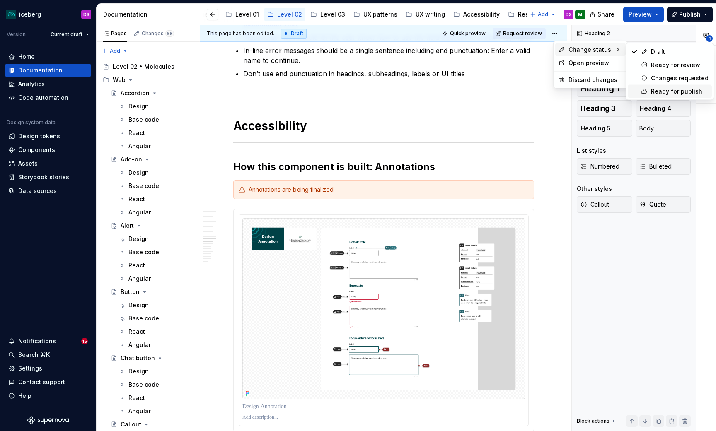
click at [651, 90] on div "Ready for publish" at bounding box center [680, 91] width 58 height 8
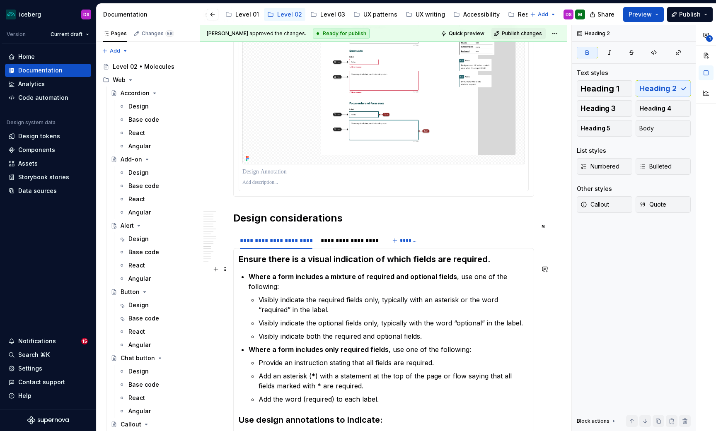
scroll to position [2235, 0]
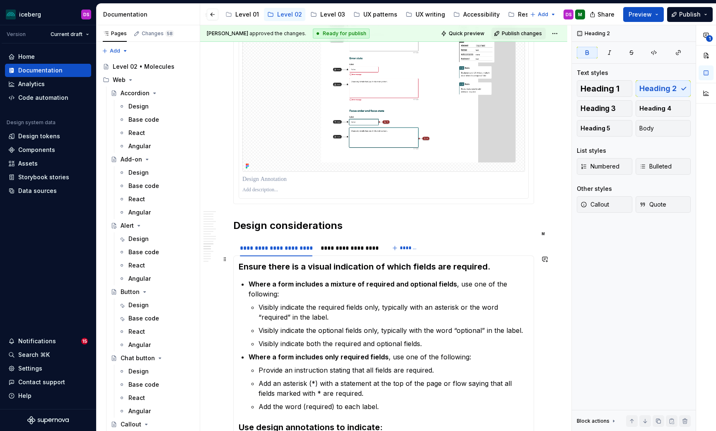
click at [490, 261] on h3 "Ensure there is a visual indication of which fields are required." at bounding box center [384, 267] width 290 height 12
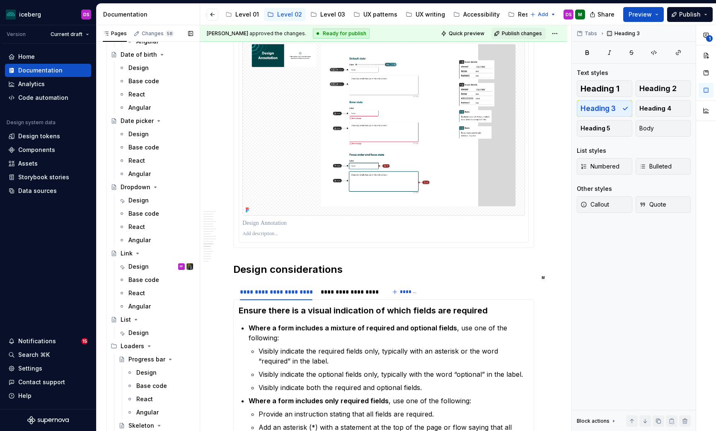
scroll to position [715, 0]
click at [137, 264] on div "Design" at bounding box center [138, 266] width 20 height 8
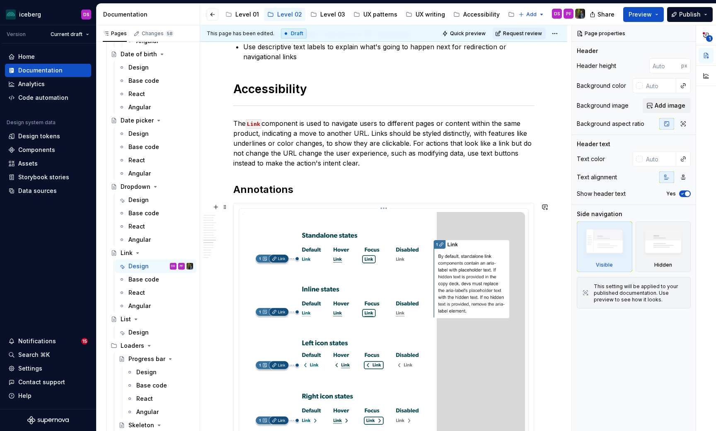
scroll to position [2197, 0]
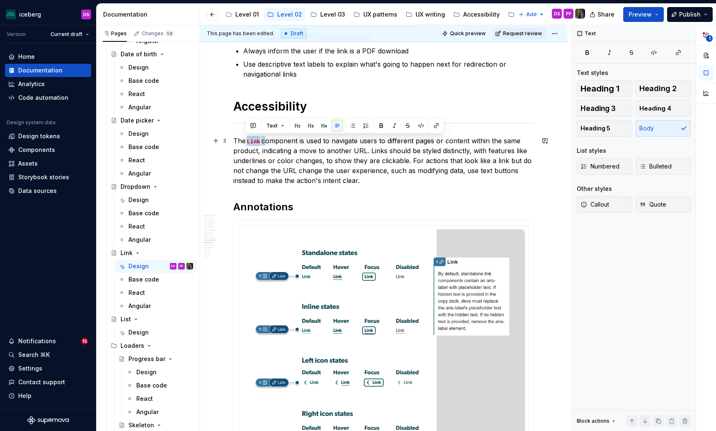
drag, startPoint x: 264, startPoint y: 140, endPoint x: 245, endPoint y: 142, distance: 18.8
click at [245, 142] on p "The Link component is used to navigate users to different pages or content with…" at bounding box center [383, 161] width 301 height 50
click at [280, 144] on p "The Link component is used to navigate users to different pages or content with…" at bounding box center [383, 161] width 301 height 50
click at [267, 140] on p "The Link component is used to navigate users to different pages or content with…" at bounding box center [383, 161] width 301 height 50
drag, startPoint x: 263, startPoint y: 141, endPoint x: 245, endPoint y: 141, distance: 18.6
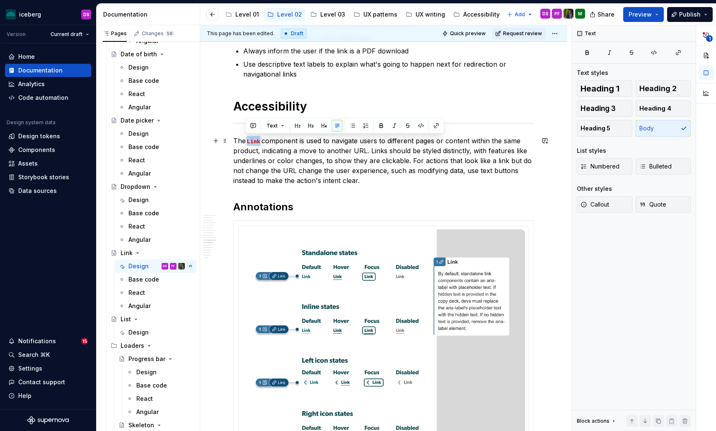
click at [245, 141] on p "The Link component is used to navigate users to different pages or content with…" at bounding box center [383, 161] width 301 height 50
click at [273, 153] on p "The Link component is used to navigate users to different pages or content with…" at bounding box center [383, 161] width 301 height 50
click at [265, 140] on p "The Link component is used to navigate users to different pages or content with…" at bounding box center [383, 161] width 301 height 50
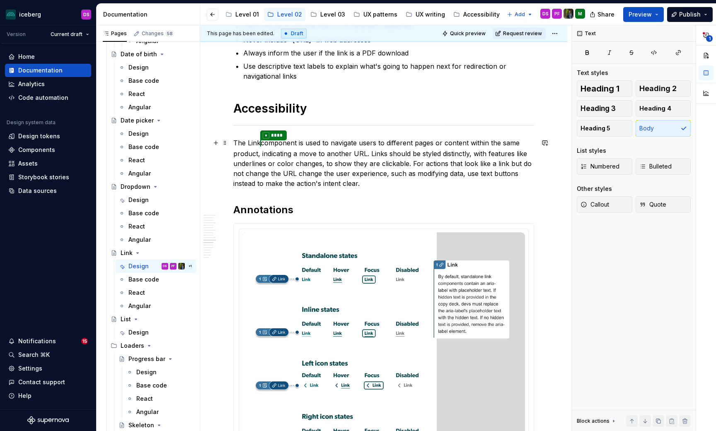
scroll to position [2194, 0]
type textarea "*"
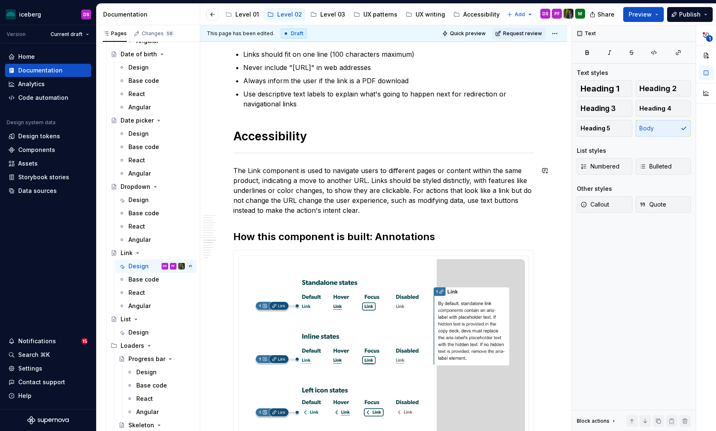
scroll to position [2166, 0]
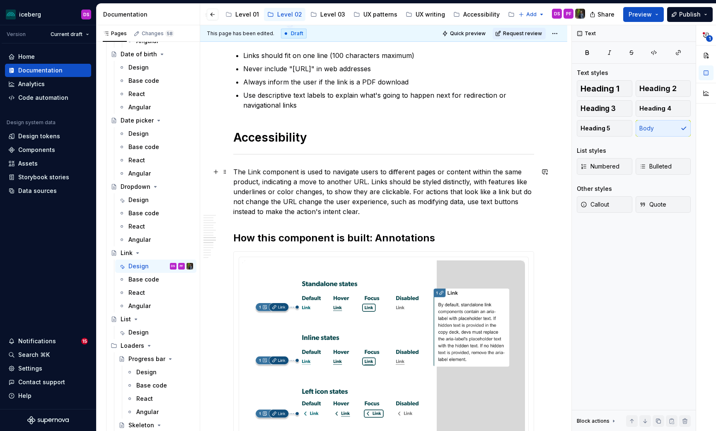
click at [297, 203] on p "The Link component is used to navigate users to different pages or content with…" at bounding box center [383, 192] width 301 height 50
click at [466, 203] on p "The Link component is used to navigate users to different pages or content with…" at bounding box center [383, 192] width 301 height 50
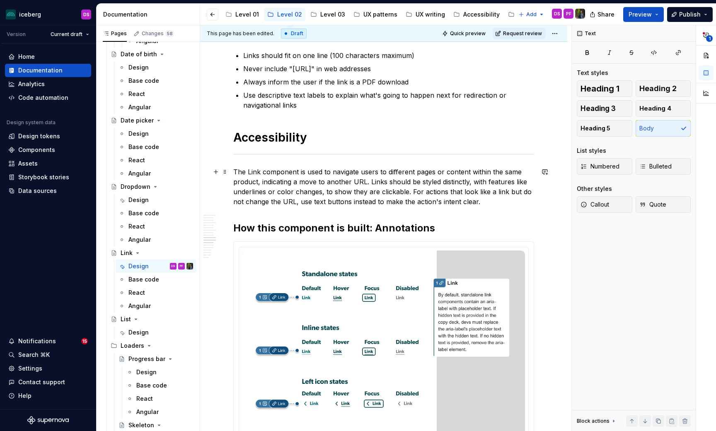
click at [311, 200] on p "The Link component is used to navigate users to different pages or content with…" at bounding box center [383, 187] width 301 height 40
click at [354, 204] on p "The Link component is used to navigate users to different pages or content with…" at bounding box center [383, 187] width 301 height 40
click at [478, 203] on p "The Link component is used to navigate users to different pages or content with…" at bounding box center [383, 187] width 301 height 40
click at [374, 200] on p "The Link component is used to navigate users to different pages or content with…" at bounding box center [383, 187] width 301 height 40
click at [384, 182] on p "The Link component is used to navigate users to different pages or content with…" at bounding box center [383, 187] width 301 height 40
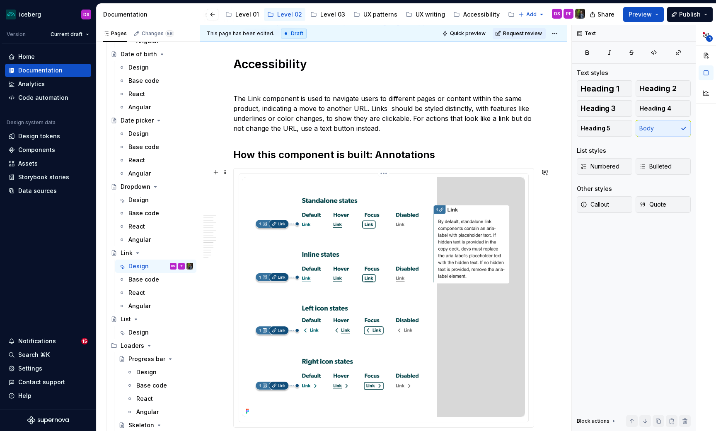
scroll to position [2233, 0]
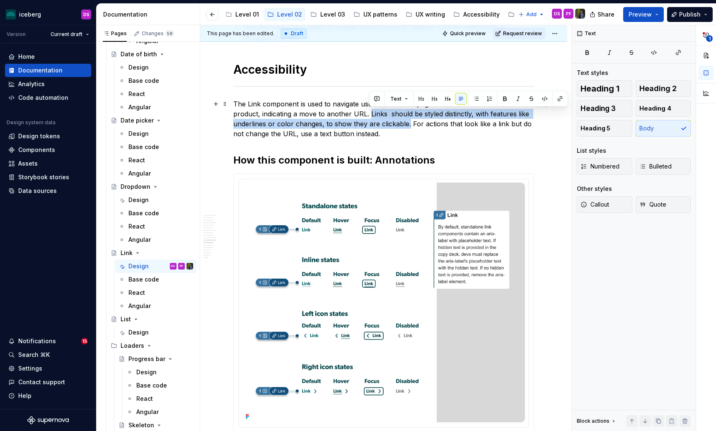
drag, startPoint x: 408, startPoint y: 125, endPoint x: 370, endPoint y: 115, distance: 39.3
click at [370, 115] on p "The Link component is used to navigate users to different pages or content with…" at bounding box center [383, 119] width 301 height 40
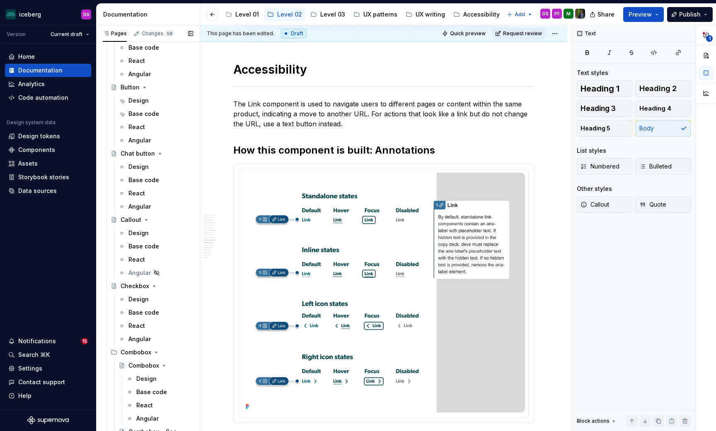
scroll to position [202, 0]
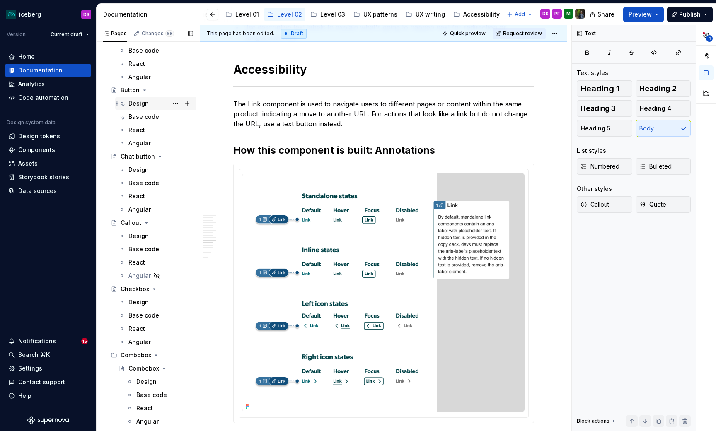
click at [135, 104] on div "Design" at bounding box center [138, 103] width 20 height 8
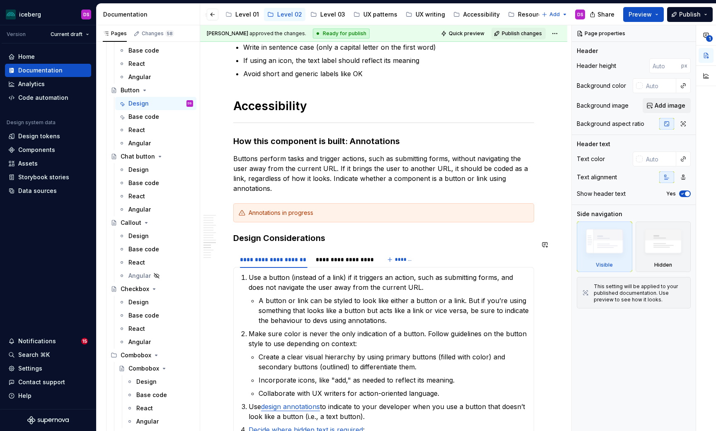
scroll to position [2199, 0]
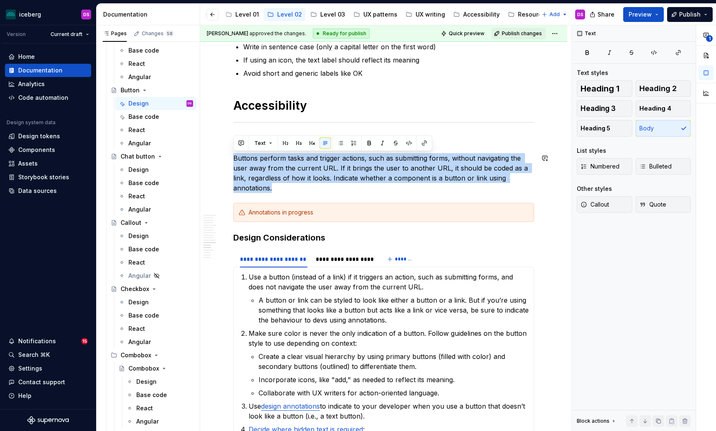
drag, startPoint x: 533, startPoint y: 180, endPoint x: 234, endPoint y: 157, distance: 299.9
click at [234, 157] on p "Buttons perform tasks and trigger actions, such as submitting forms, without na…" at bounding box center [383, 173] width 301 height 40
copy p "Buttons perform tasks and trigger actions, such as submitting forms, without na…"
click at [262, 163] on p "Buttons perform tasks and trigger actions, such as submitting forms, without na…" at bounding box center [383, 173] width 301 height 40
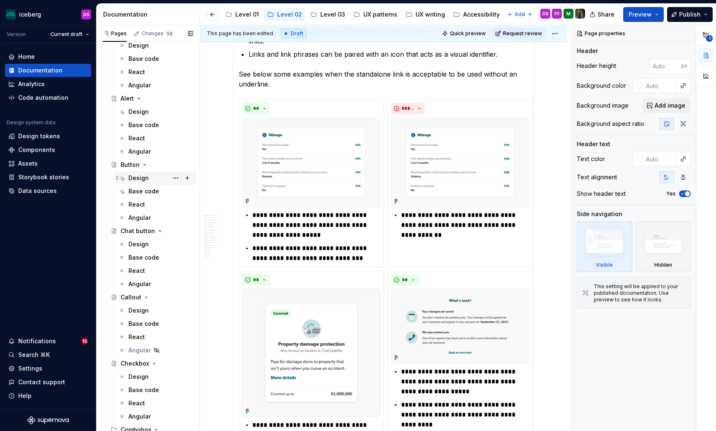
scroll to position [116, 0]
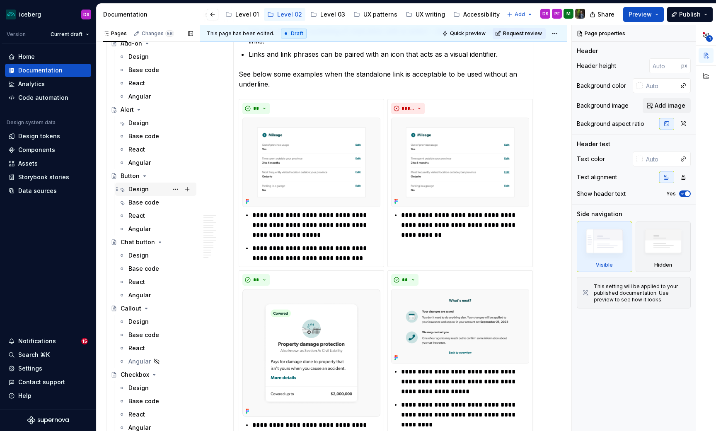
click at [131, 187] on div "Design" at bounding box center [138, 189] width 20 height 8
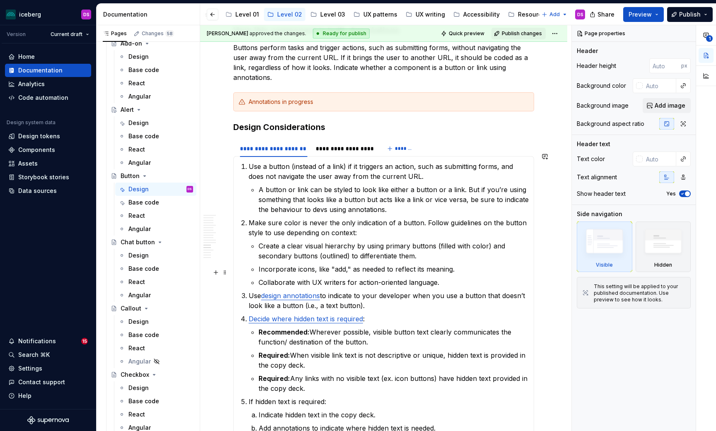
scroll to position [2309, 0]
click at [362, 164] on p "Use a button (instead of a link) if it triggers an action, such as submitting f…" at bounding box center [388, 172] width 280 height 20
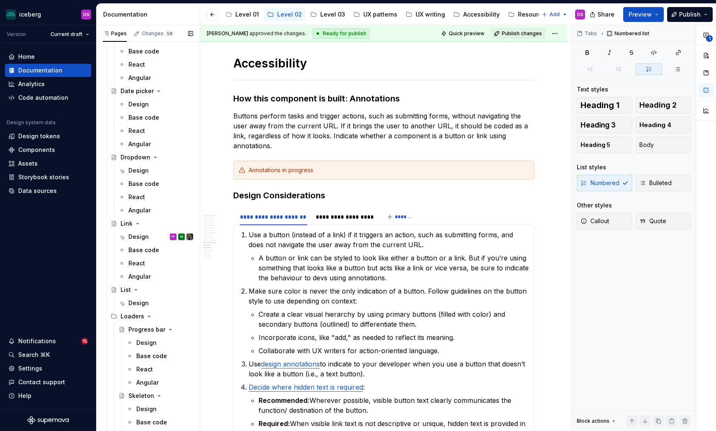
scroll to position [747, 0]
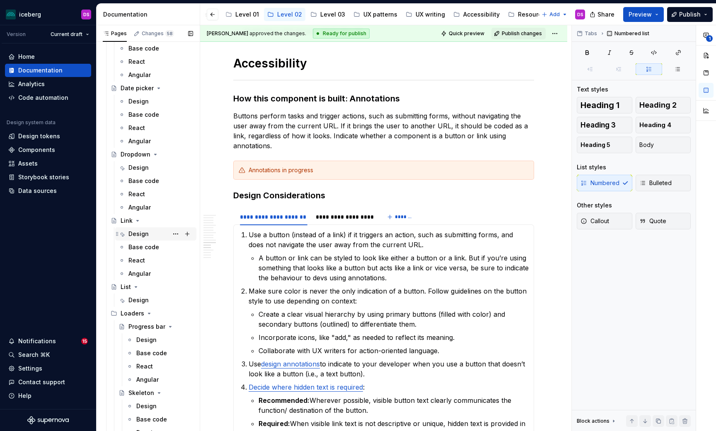
click at [140, 234] on div "Design" at bounding box center [138, 234] width 20 height 8
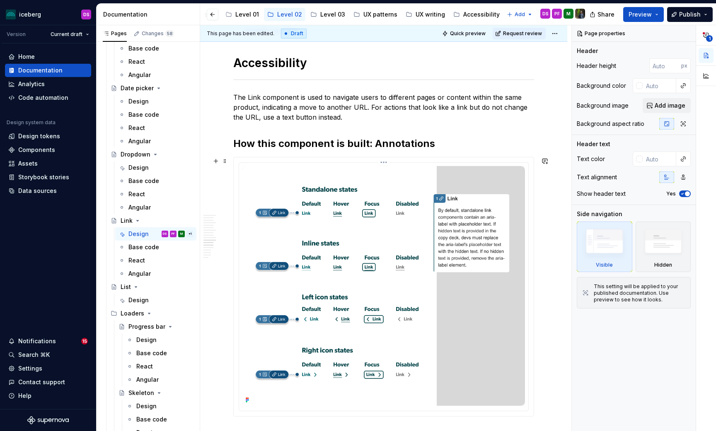
scroll to position [2237, 0]
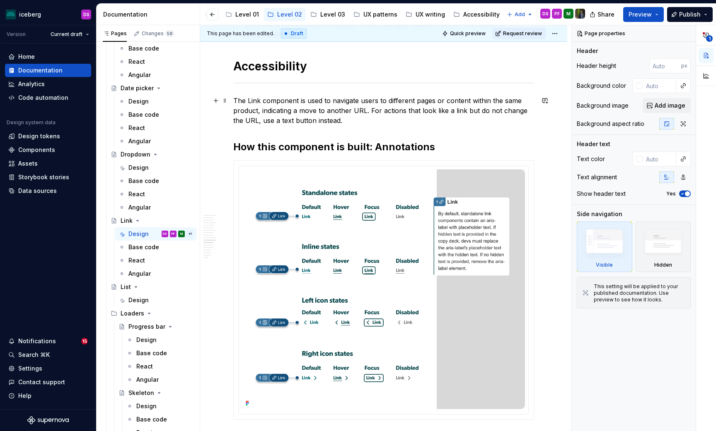
click at [342, 122] on p "The Link component is used to navigate users to different pages or content with…" at bounding box center [383, 111] width 301 height 30
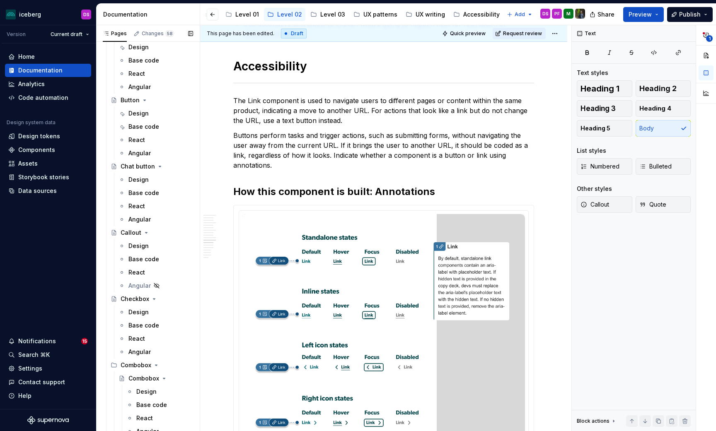
scroll to position [161, 0]
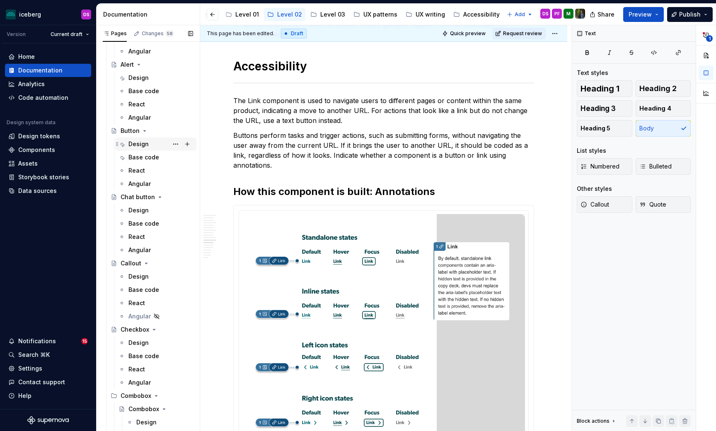
click at [139, 143] on div "Design" at bounding box center [138, 144] width 20 height 8
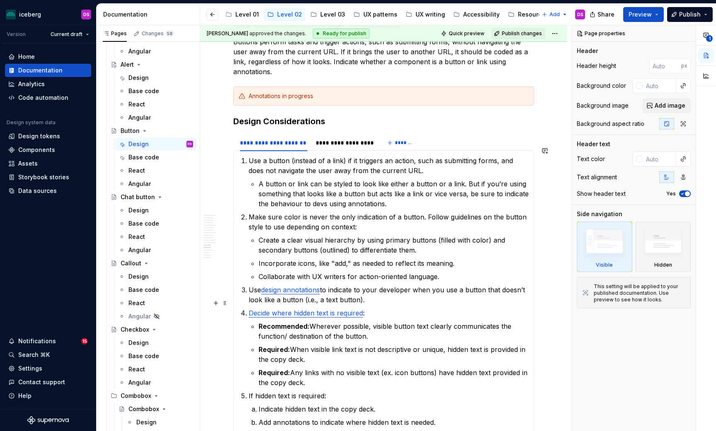
scroll to position [2297, 0]
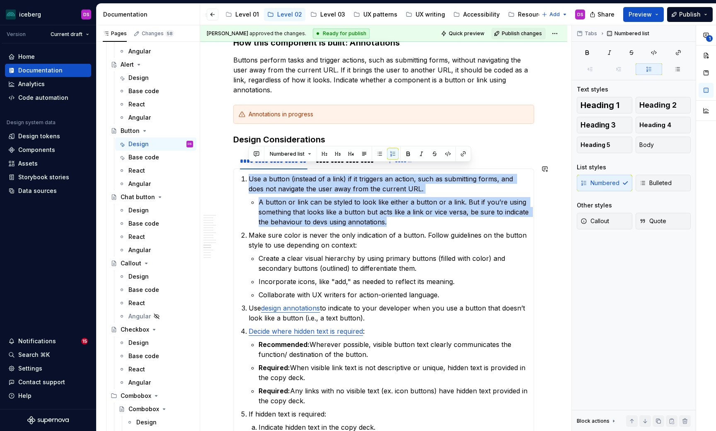
copy li "Use a button (instead of a link) if it triggers an action, such as submitting f…"
drag, startPoint x: 394, startPoint y: 216, endPoint x: 249, endPoint y: 171, distance: 151.6
click at [249, 174] on li "Use a button (instead of a link) if it triggers an action, such as submitting f…" at bounding box center [388, 200] width 280 height 53
click at [308, 215] on p "A button or link can be styled to look like either a button or a link. But if y…" at bounding box center [393, 212] width 270 height 30
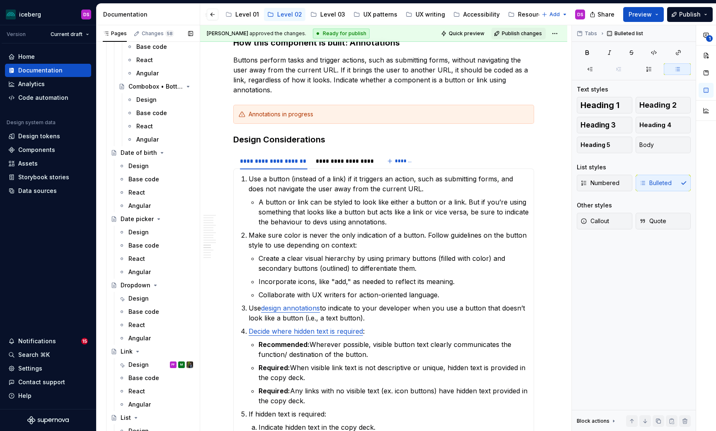
scroll to position [617, 0]
click at [137, 364] on div "Design" at bounding box center [138, 364] width 20 height 8
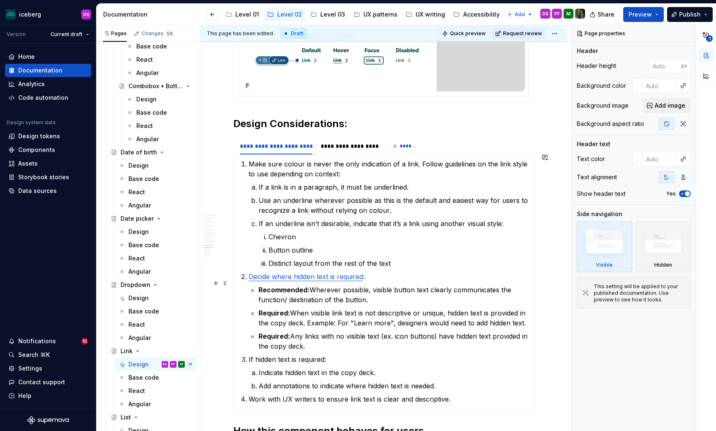
scroll to position [2602, 0]
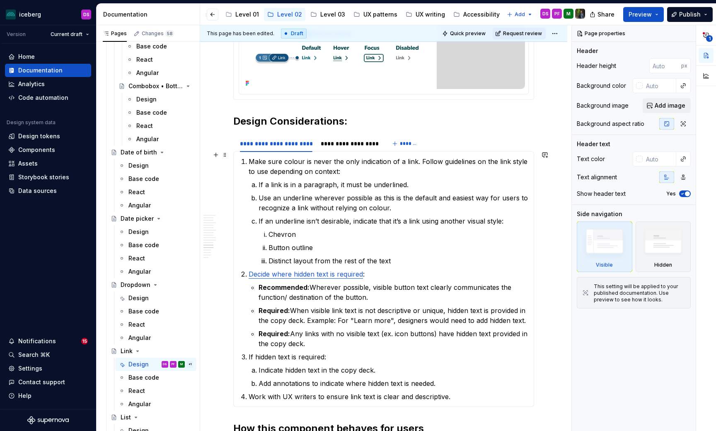
click at [249, 157] on p "Make sure colour is never the only indication of a link. Follow guidelines on t…" at bounding box center [388, 167] width 280 height 20
type textarea "*"
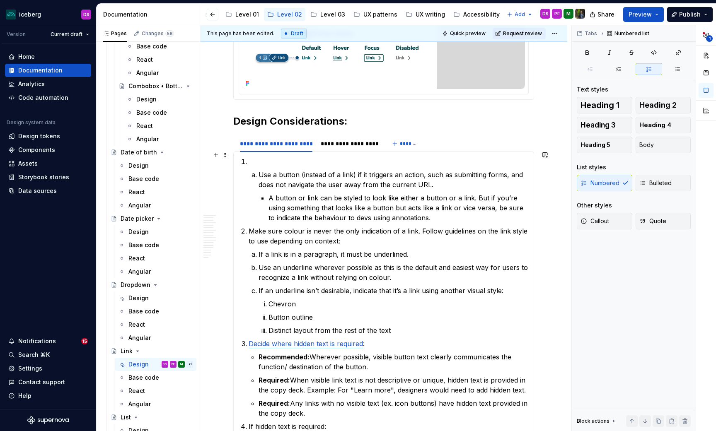
click at [333, 157] on p at bounding box center [388, 162] width 280 height 10
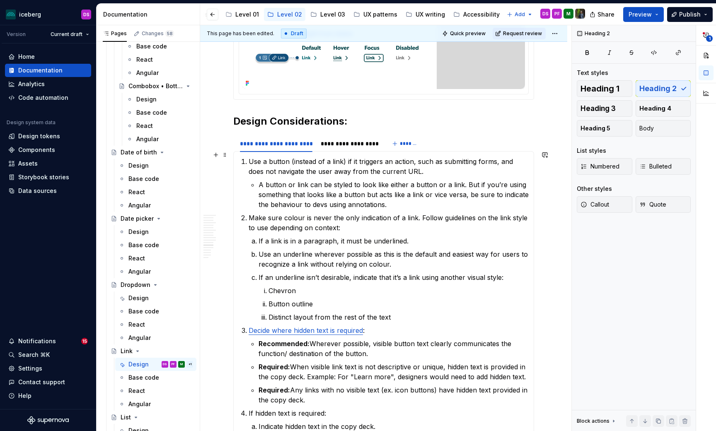
click at [280, 157] on p "Use a button (instead of a link) if it triggers an action, such as submitting f…" at bounding box center [388, 167] width 280 height 20
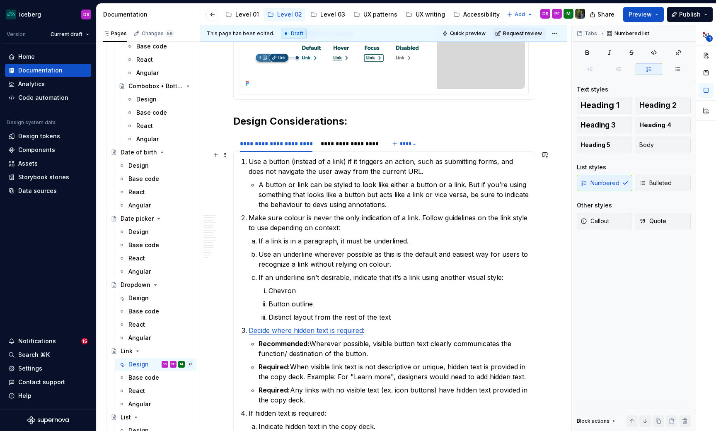
click at [280, 157] on p "Use a button (instead of a link) if it triggers an action, such as submitting f…" at bounding box center [388, 167] width 280 height 20
click at [328, 157] on p "Use a link (instead of a link) if it triggers an action, such as submitting for…" at bounding box center [388, 167] width 280 height 20
click at [380, 157] on p "Use a link (instead of a button) if it triggers an action, such as submitting f…" at bounding box center [388, 167] width 280 height 20
click at [357, 157] on p "Use a link (instead of a button) if it triggers an action, such as submitting f…" at bounding box center [388, 167] width 280 height 20
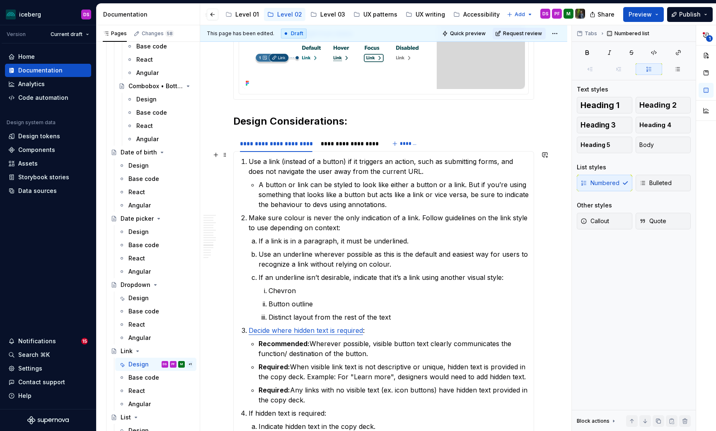
click at [261, 165] on p "Use a link (instead of a button) if it triggers an action, such as submitting f…" at bounding box center [388, 167] width 280 height 20
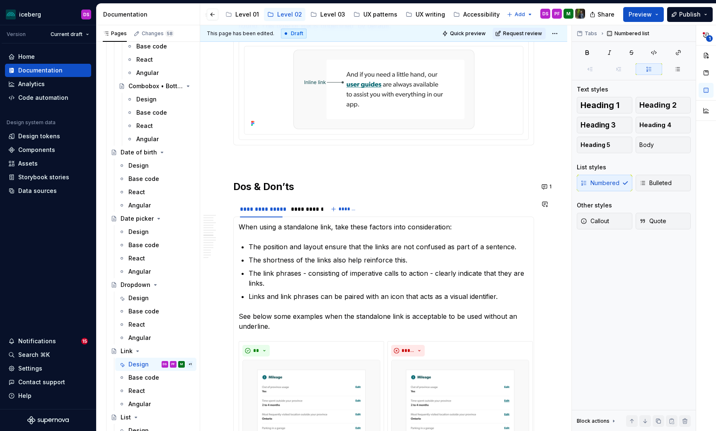
scroll to position [1127, 0]
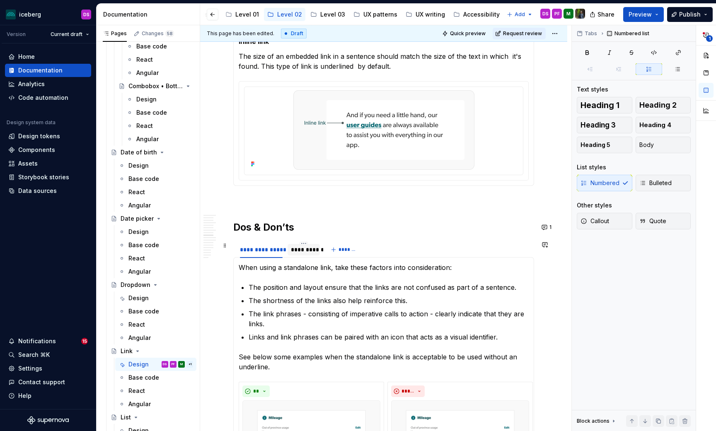
click at [309, 248] on div "**********" at bounding box center [304, 250] width 26 height 8
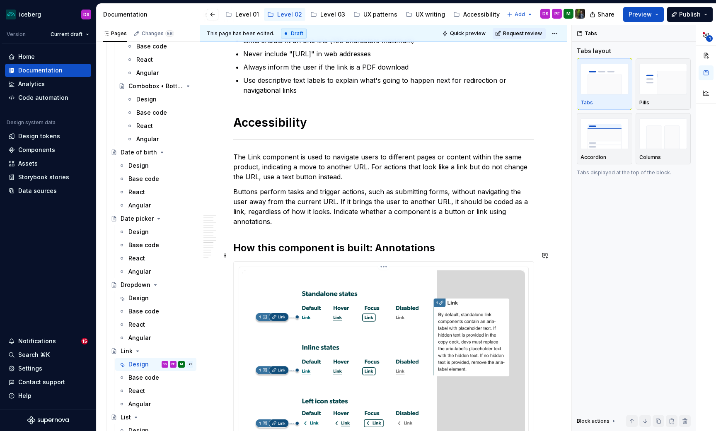
scroll to position [1585, 0]
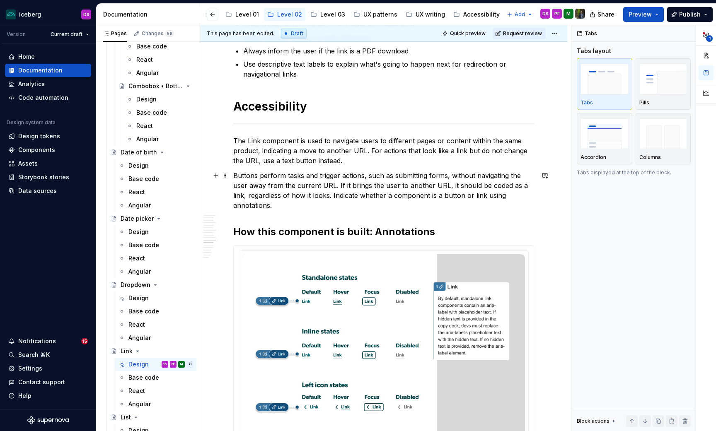
click at [319, 171] on p "Buttons perform tasks and trigger actions, such as submitting forms, without na…" at bounding box center [383, 191] width 301 height 40
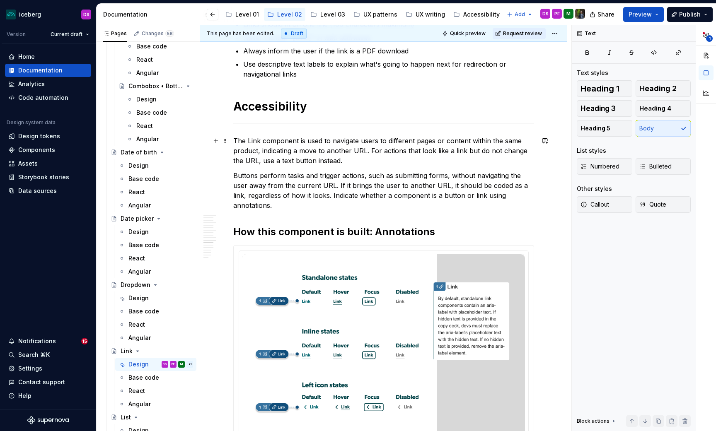
click at [340, 156] on p "The Link component is used to navigate users to different pages or content with…" at bounding box center [383, 151] width 301 height 30
click at [245, 177] on p "Buttons perform tasks and trigger actions, such as submitting forms, without na…" at bounding box center [383, 191] width 301 height 40
click at [250, 140] on p "The Link component is used to navigate users to different pages or content with…" at bounding box center [383, 151] width 301 height 30
click at [246, 142] on p "Link component is used to navigate users to different pages or content within t…" at bounding box center [383, 151] width 301 height 30
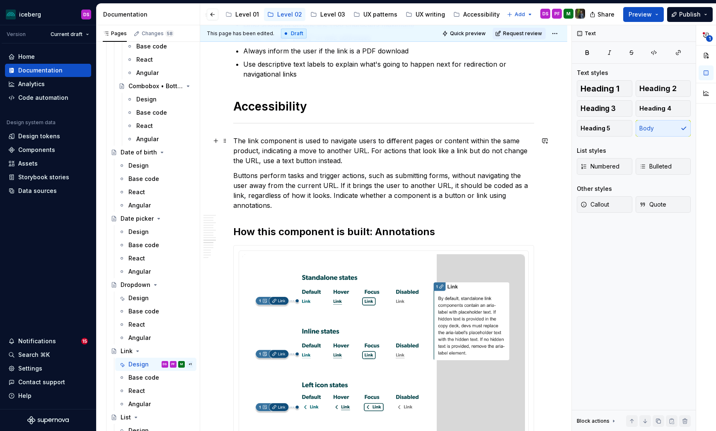
click at [298, 140] on p "The link component is used to navigate users to different pages or content with…" at bounding box center [383, 151] width 301 height 30
click at [346, 140] on p "The link component must be used to navigate users to different pages or content…" at bounding box center [383, 151] width 301 height 30
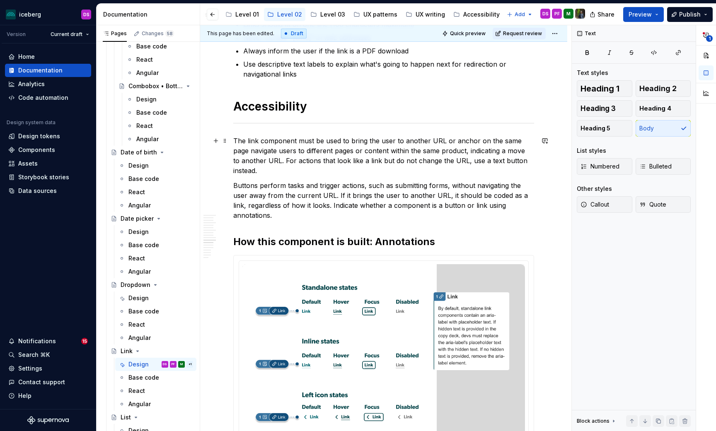
click at [452, 141] on p "The link component must be used to bring the user to another URL or anchor on t…" at bounding box center [383, 156] width 301 height 40
click at [452, 140] on p "The link component must be used to bring the user to another URL (or section of…" at bounding box center [383, 156] width 301 height 40
click at [269, 151] on p "The link component must be used to bring the user to another URL (including mov…" at bounding box center [383, 156] width 301 height 40
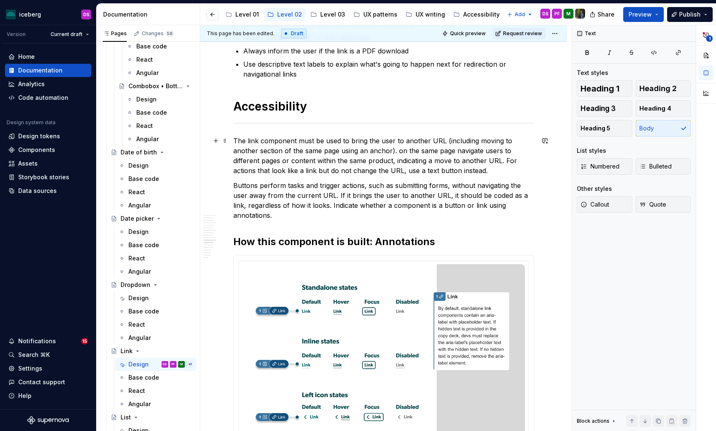
click at [412, 167] on p "The link component must be used to bring the user to another URL (including mov…" at bounding box center [383, 156] width 301 height 40
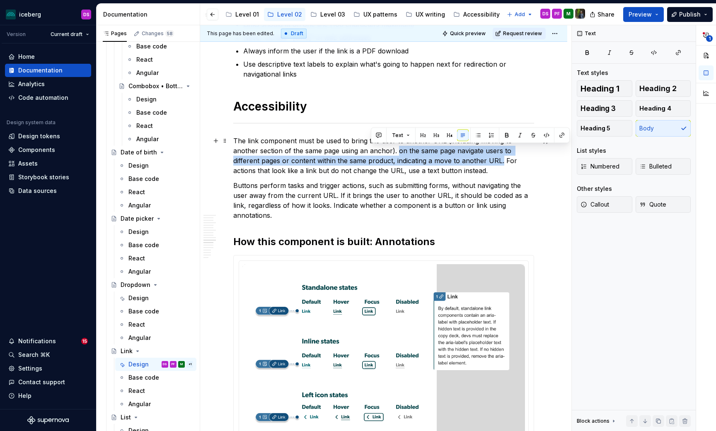
drag, startPoint x: 452, startPoint y: 161, endPoint x: 371, endPoint y: 154, distance: 81.9
click at [371, 154] on p "The link component must be used to bring the user to another URL (including mov…" at bounding box center [383, 156] width 301 height 40
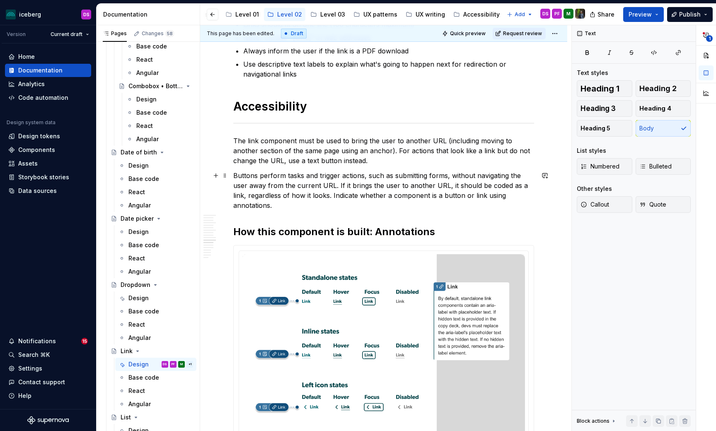
click at [317, 197] on p "Buttons perform tasks and trigger actions, such as submitting forms, without na…" at bounding box center [383, 191] width 301 height 40
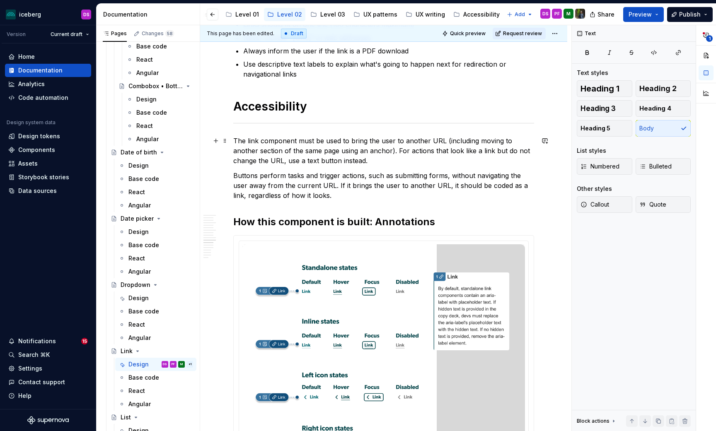
click at [335, 160] on p "The link component must be used to bring the user to another URL (including mov…" at bounding box center [383, 151] width 301 height 30
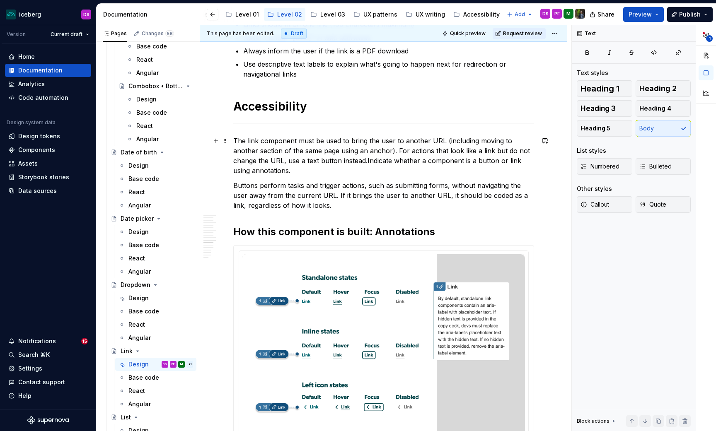
click at [328, 161] on p "The link component must be used to bring the user to another URL (including mov…" at bounding box center [383, 156] width 301 height 40
drag, startPoint x: 318, startPoint y: 207, endPoint x: 231, endPoint y: 188, distance: 89.0
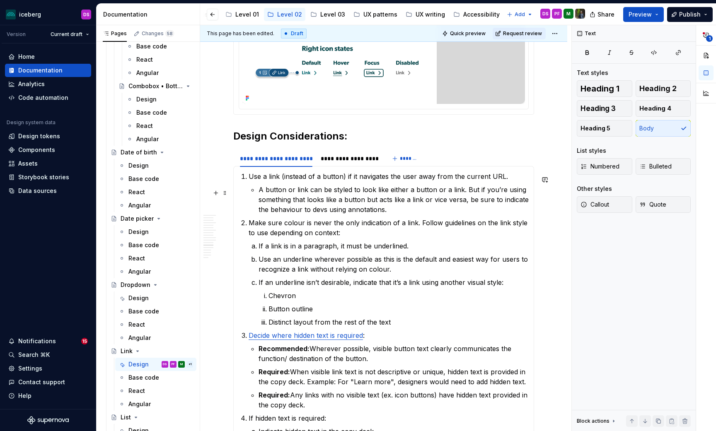
scroll to position [1932, 0]
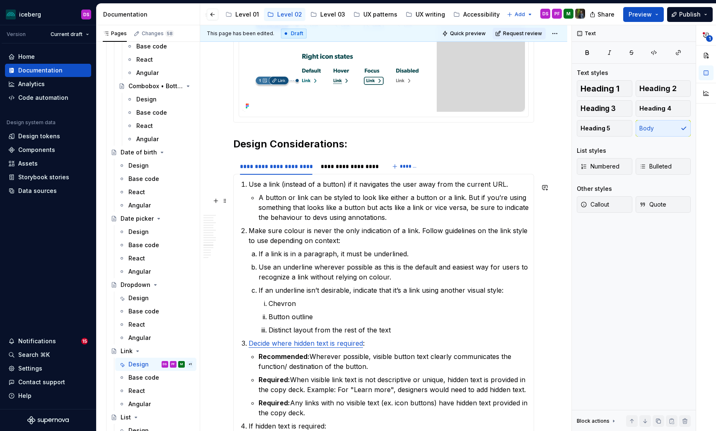
click at [357, 211] on p "A button or link can be styled to look like either a button or a link. But if y…" at bounding box center [393, 208] width 270 height 30
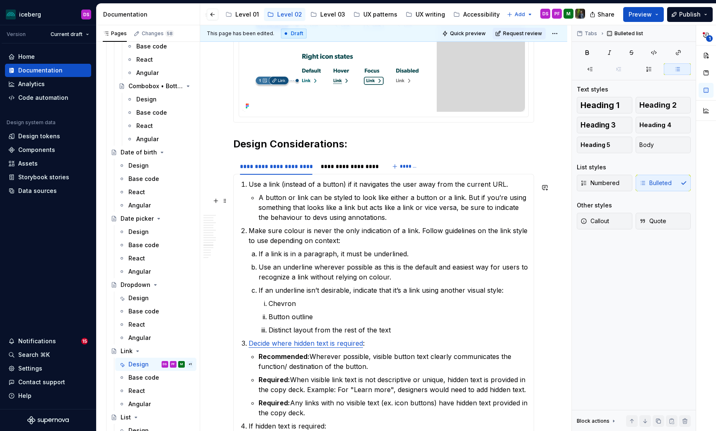
click at [407, 211] on p "A button or link can be styled to look like either a button or a link. But if y…" at bounding box center [393, 208] width 270 height 30
click at [399, 219] on p "A button or link can be styled to look like either a button or a link. But if y…" at bounding box center [393, 208] width 270 height 30
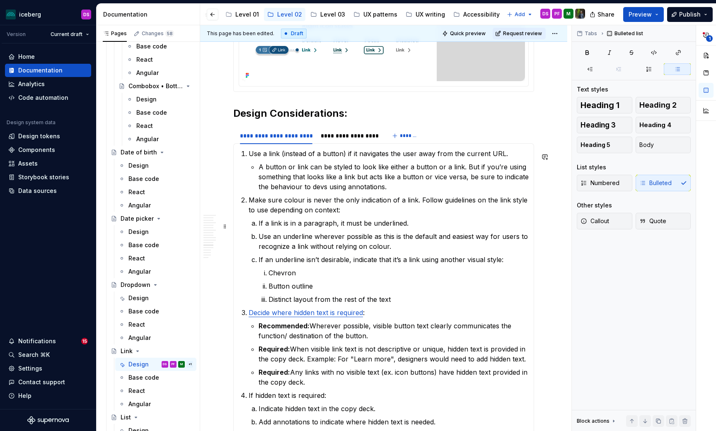
scroll to position [1964, 0]
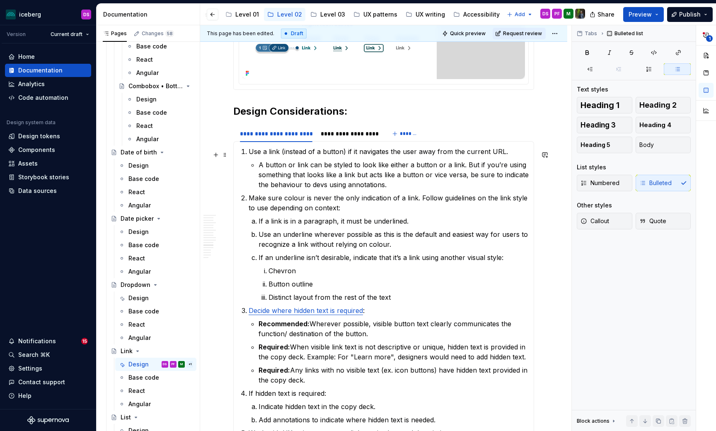
click at [292, 152] on p "Use a link (instead of a button) if it navigates the user away from the current…" at bounding box center [388, 152] width 280 height 10
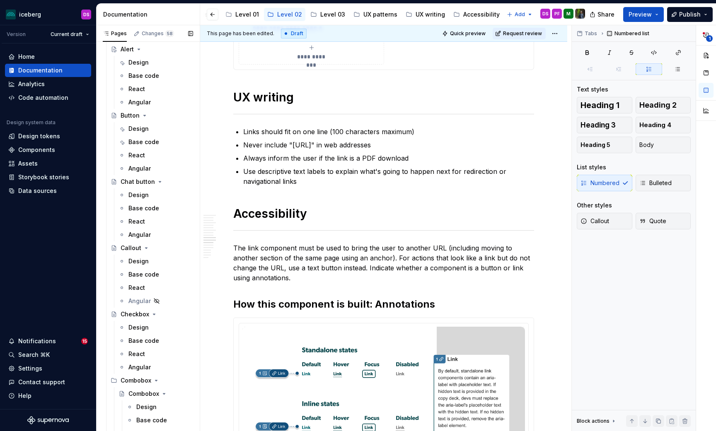
scroll to position [176, 0]
click at [138, 128] on div "Design" at bounding box center [138, 129] width 20 height 8
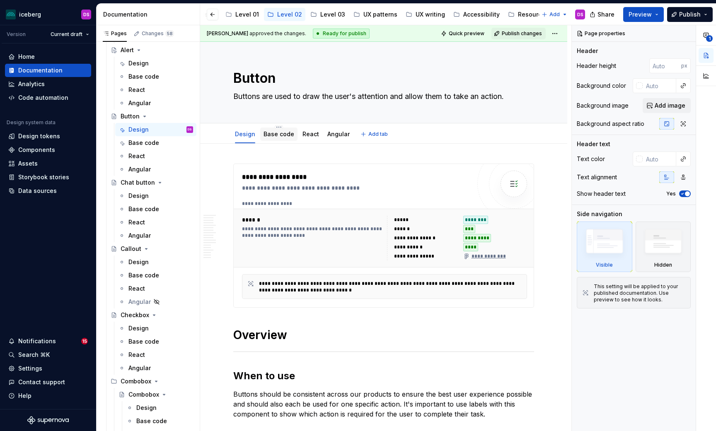
click at [282, 134] on link "Base code" at bounding box center [278, 133] width 31 height 7
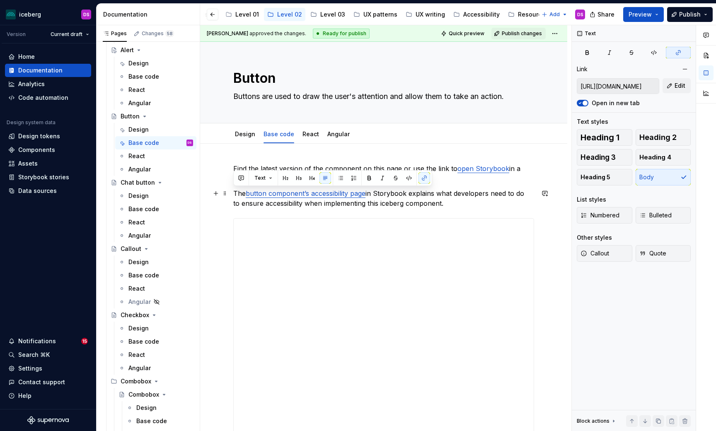
scroll to position [3, 0]
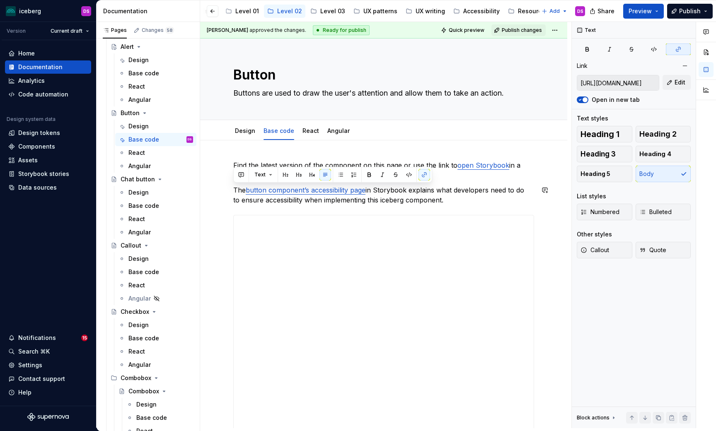
copy p "The button component’s accessibility page in Storybook explains what developers…"
drag, startPoint x: 446, startPoint y: 204, endPoint x: 231, endPoint y: 192, distance: 214.9
click at [231, 192] on div "**********" at bounding box center [383, 413] width 367 height 546
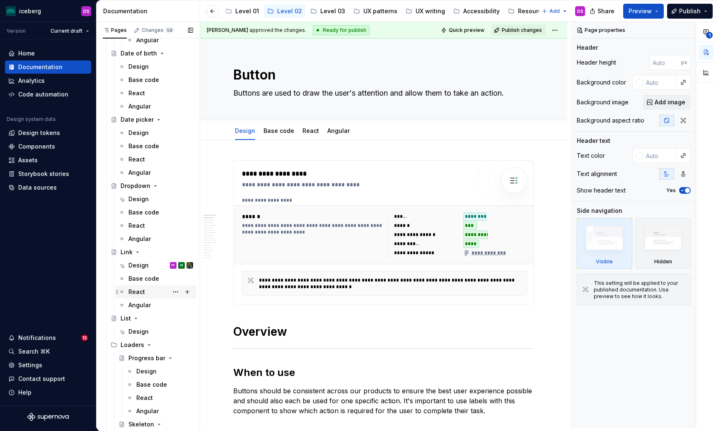
scroll to position [713, 0]
click at [141, 275] on div "Base code" at bounding box center [143, 278] width 31 height 8
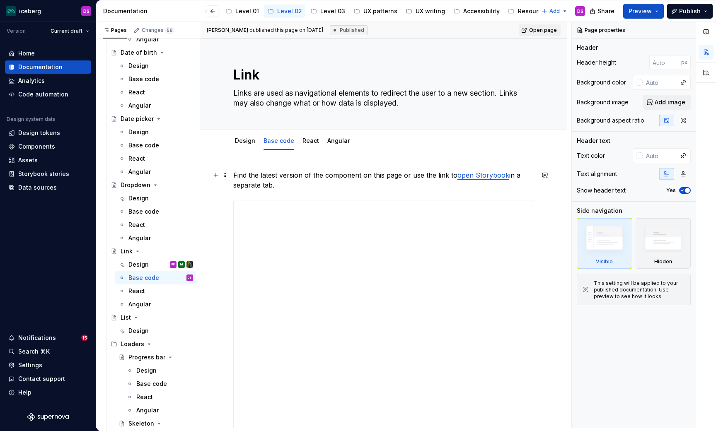
click at [369, 188] on p "Find the latest version of the component on this page or use the link to open S…" at bounding box center [383, 180] width 301 height 20
type textarea "*"
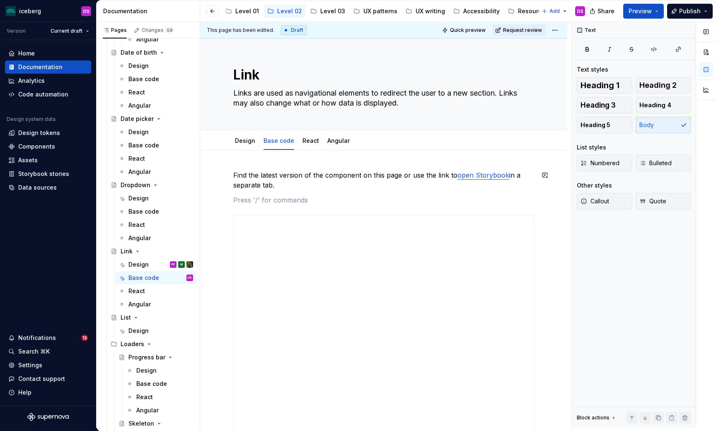
paste div
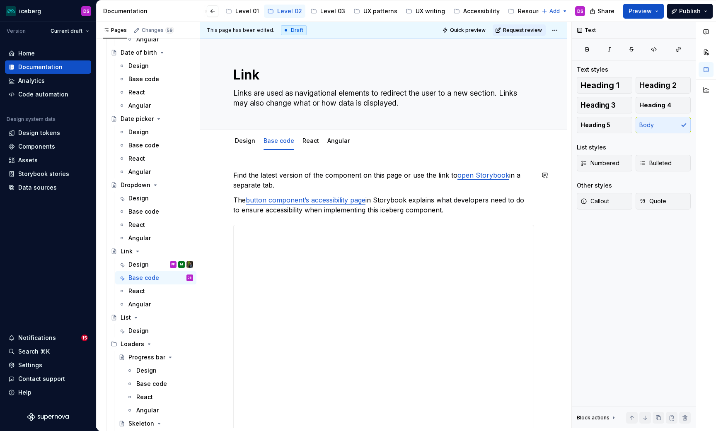
scroll to position [4, 0]
click at [267, 200] on link "button component’s accessibility page" at bounding box center [306, 199] width 120 height 8
click at [355, 200] on link "link component’s accessibility page" at bounding box center [301, 199] width 110 height 8
click at [247, 201] on link "link component’s accessibility page" at bounding box center [301, 199] width 110 height 8
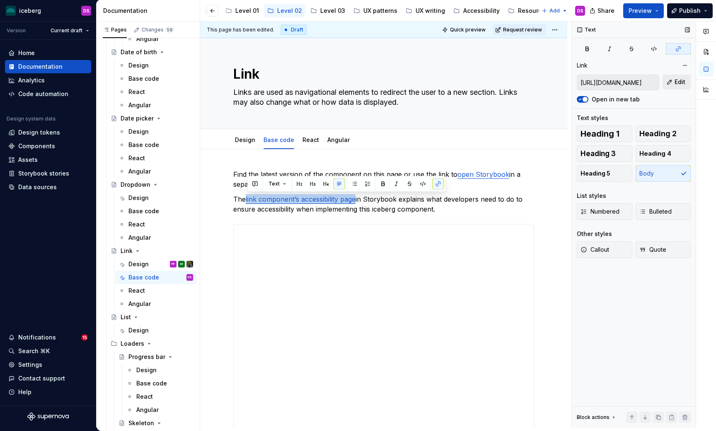
click at [673, 82] on button "Edit" at bounding box center [676, 82] width 28 height 15
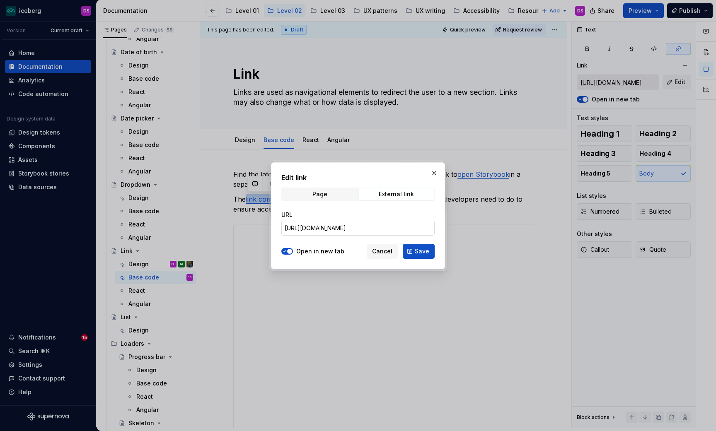
click at [363, 231] on input "[URL][DOMAIN_NAME]" at bounding box center [357, 228] width 153 height 15
click at [343, 225] on input "[URL][DOMAIN_NAME]" at bounding box center [357, 228] width 153 height 15
click at [431, 173] on button "button" at bounding box center [434, 173] width 12 height 12
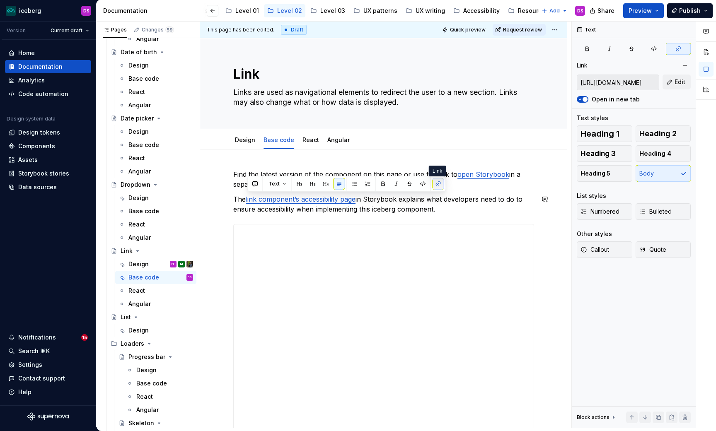
click at [441, 185] on button "button" at bounding box center [438, 184] width 12 height 12
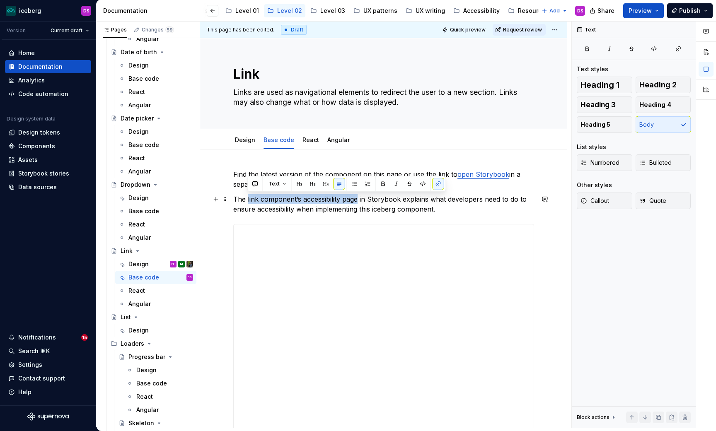
click at [372, 203] on p "The link component’s accessibility page in Storybook explains what developers n…" at bounding box center [383, 204] width 301 height 20
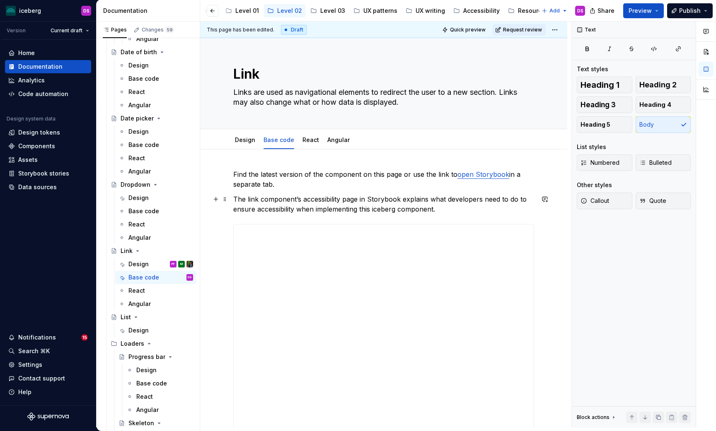
click at [352, 199] on p "The link component’s accessibility page in Storybook explains what developers n…" at bounding box center [383, 204] width 301 height 20
click at [381, 207] on p "The link component’s accessibility page in Storybook explains what developers n…" at bounding box center [383, 204] width 301 height 20
click at [302, 198] on p "The link component’s accessibility page in Storybook explains what developers n…" at bounding box center [383, 204] width 301 height 20
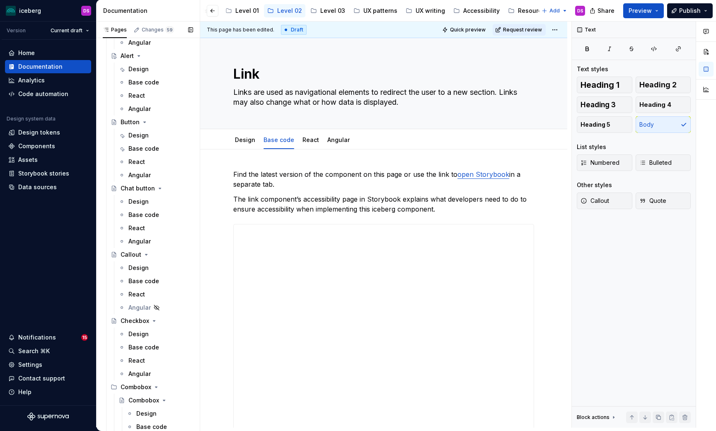
scroll to position [146, 0]
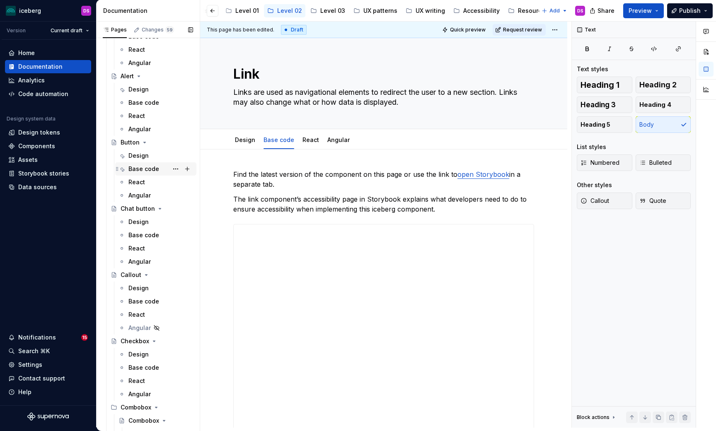
click at [140, 168] on div "Base code" at bounding box center [143, 169] width 31 height 8
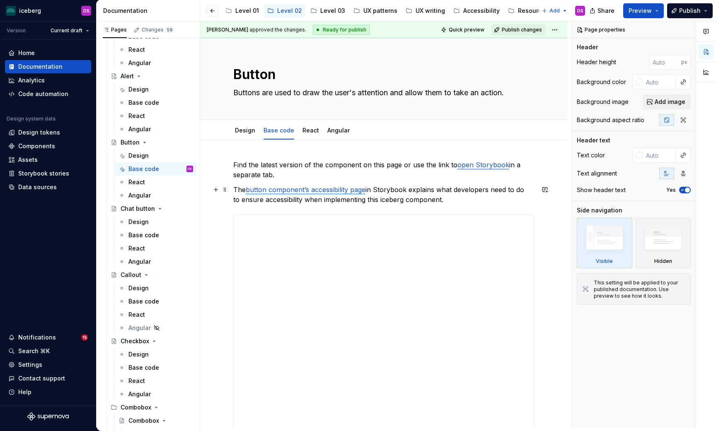
scroll to position [3, 0]
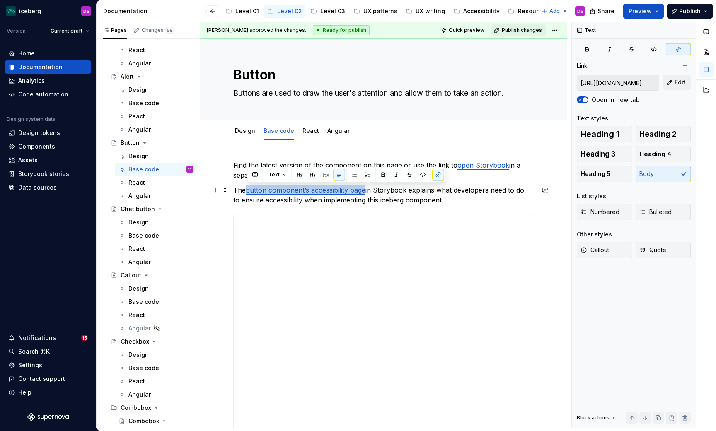
drag, startPoint x: 367, startPoint y: 190, endPoint x: 247, endPoint y: 188, distance: 120.1
click at [247, 188] on p "The button component’s accessibility page in Storybook explains what developers…" at bounding box center [383, 195] width 301 height 20
click at [437, 173] on button "button" at bounding box center [438, 175] width 12 height 12
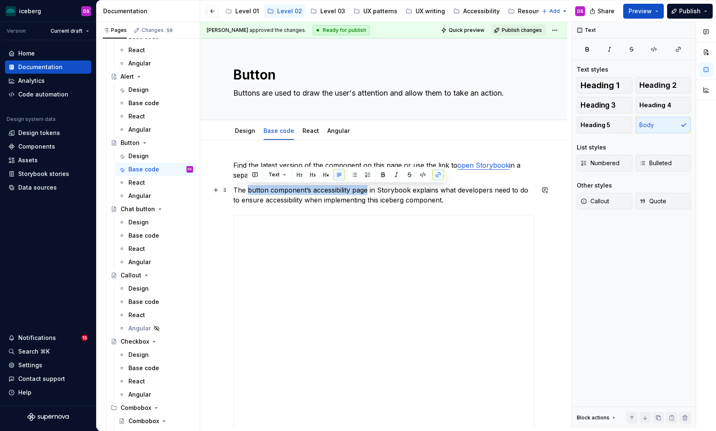
click at [394, 196] on p "The button component’s accessibility page in Storybook explains what developers…" at bounding box center [383, 195] width 301 height 20
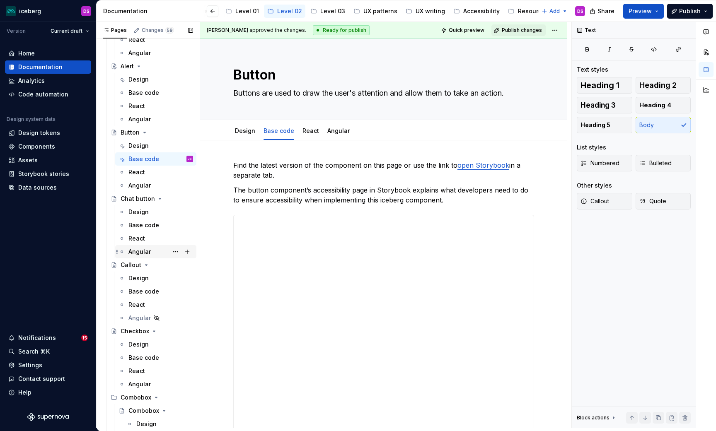
scroll to position [133, 0]
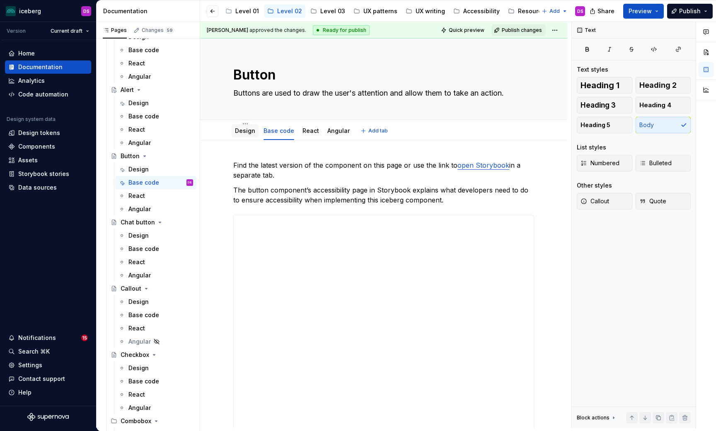
click at [250, 133] on link "Design" at bounding box center [245, 130] width 20 height 7
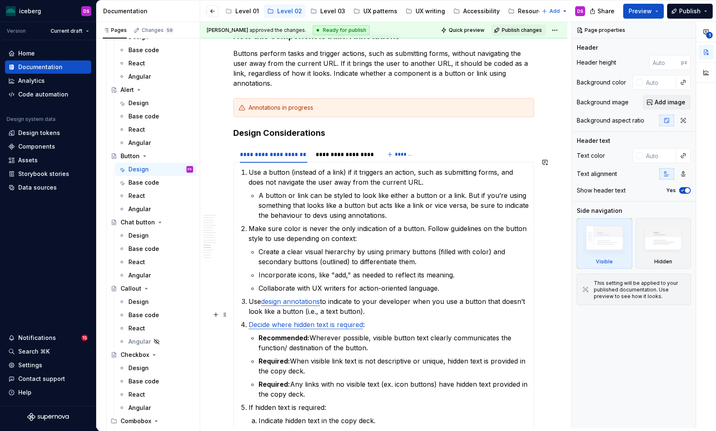
type textarea "*"
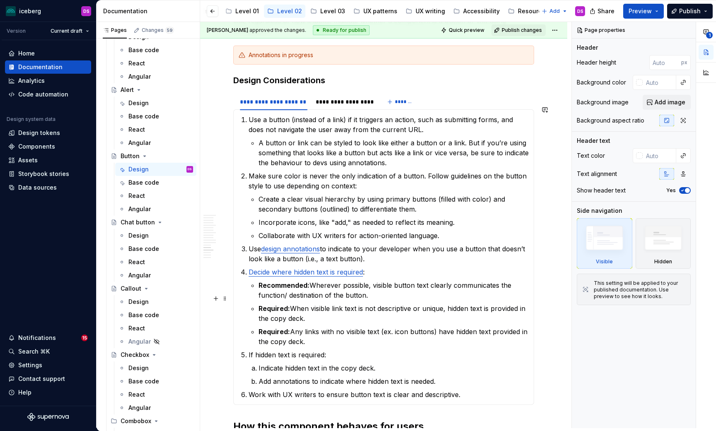
scroll to position [2354, 0]
click at [312, 280] on p "Recommended: Wherever possible, visible button text clearly communicates the fu…" at bounding box center [393, 290] width 270 height 20
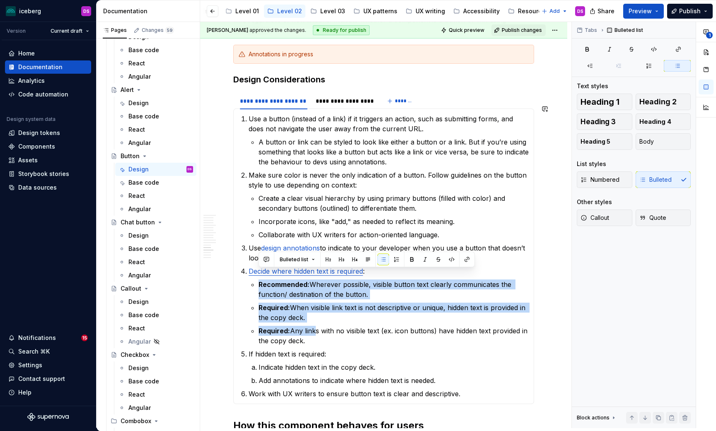
drag, startPoint x: 314, startPoint y: 326, endPoint x: 253, endPoint y: 277, distance: 77.8
click at [258, 280] on ul "Recommended: Wherever possible, visible button text clearly communicates the fu…" at bounding box center [393, 313] width 270 height 66
click at [333, 303] on p "Required: When visible link text is not descriptive or unique, hidden text is p…" at bounding box center [393, 313] width 270 height 20
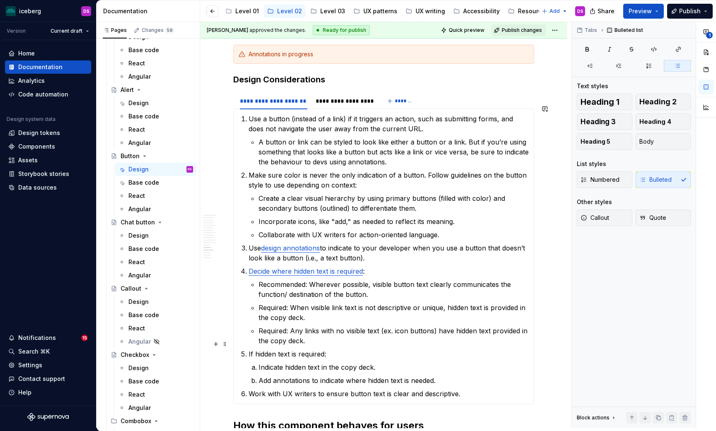
click at [327, 349] on p "If hidden text is required:" at bounding box center [388, 354] width 280 height 10
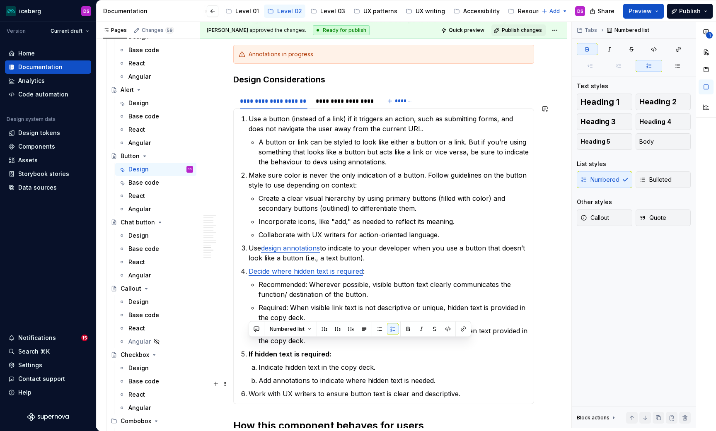
click at [303, 389] on p "Work with UX writers to ensure button text is clear and descriptive." at bounding box center [388, 394] width 280 height 10
click at [422, 170] on p "Make sure color is never the only indication of a button. Follow guidelines on …" at bounding box center [388, 180] width 280 height 20
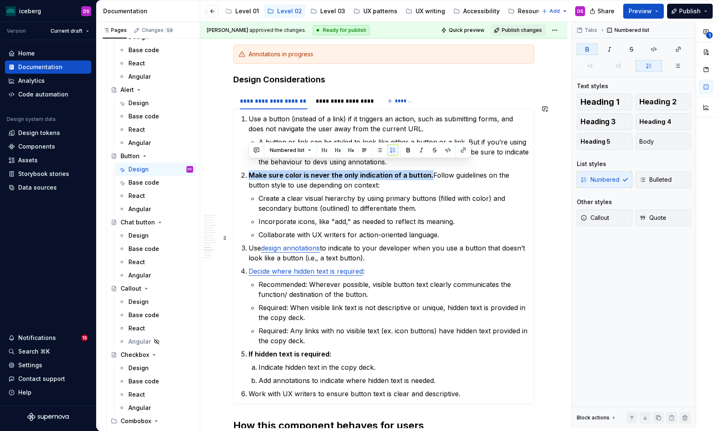
click at [386, 231] on ol "Use a button (instead of a link) if it triggers an action, such as submitting f…" at bounding box center [388, 256] width 280 height 285
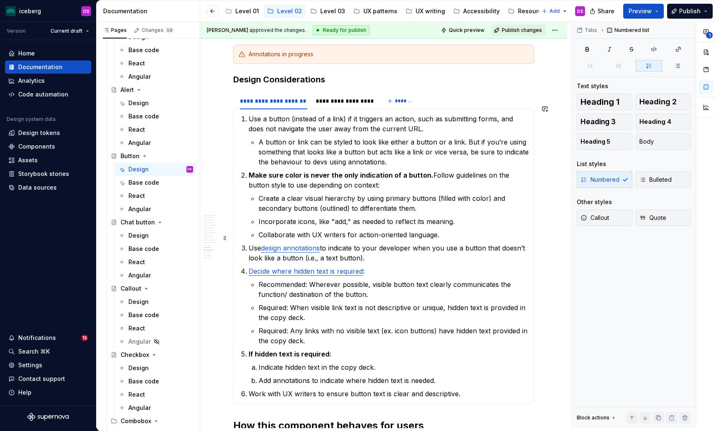
click at [323, 243] on p "Use design annotations to indicate to your developer when you use a button that…" at bounding box center [388, 253] width 280 height 20
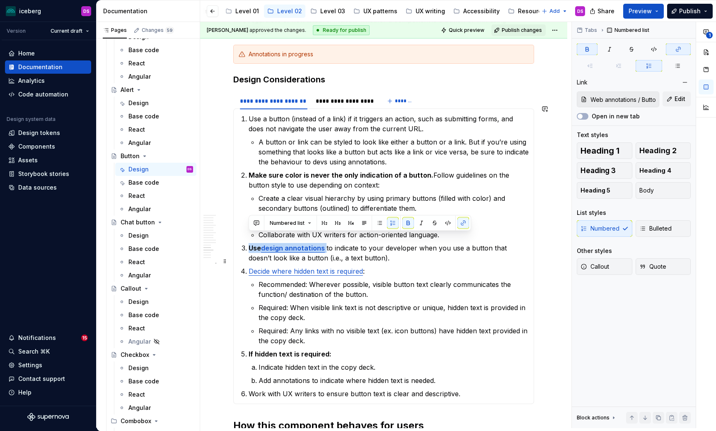
click at [394, 266] on p "Decide where hidden text is required :" at bounding box center [388, 271] width 280 height 10
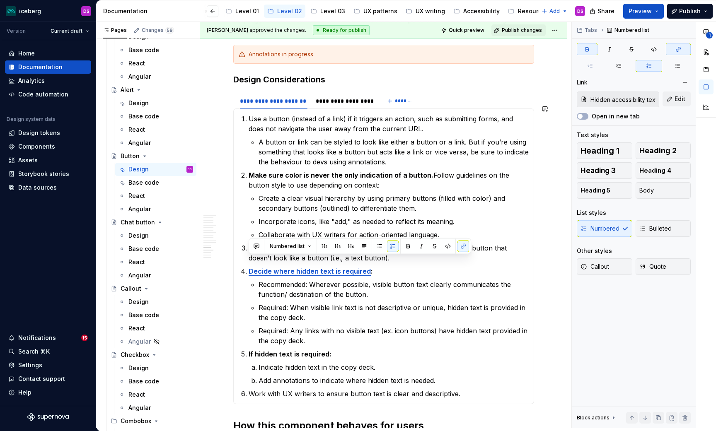
type input "Hidden accessibility text / Overview/ Who’s responsible for hidden text?"
click at [386, 303] on p "Required: When visible link text is not descriptive or unique, hidden text is p…" at bounding box center [393, 313] width 270 height 20
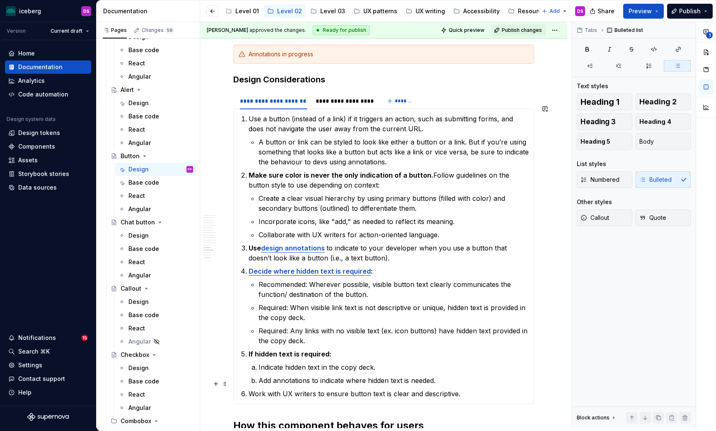
click at [463, 389] on p "Work with UX writers to ensure button text is clear and descriptive." at bounding box center [388, 394] width 280 height 10
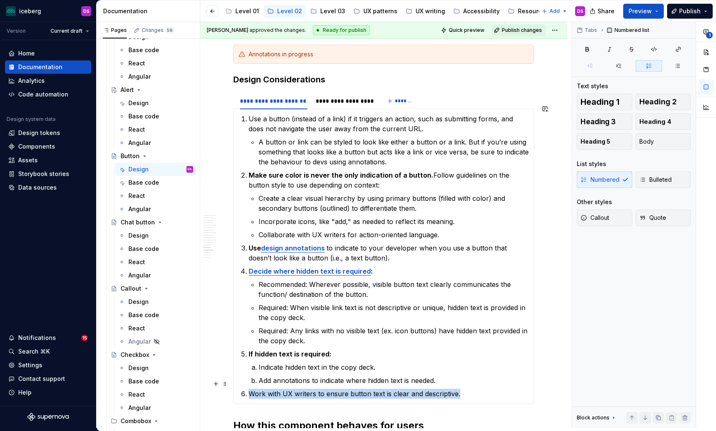
scroll to position [2355, 0]
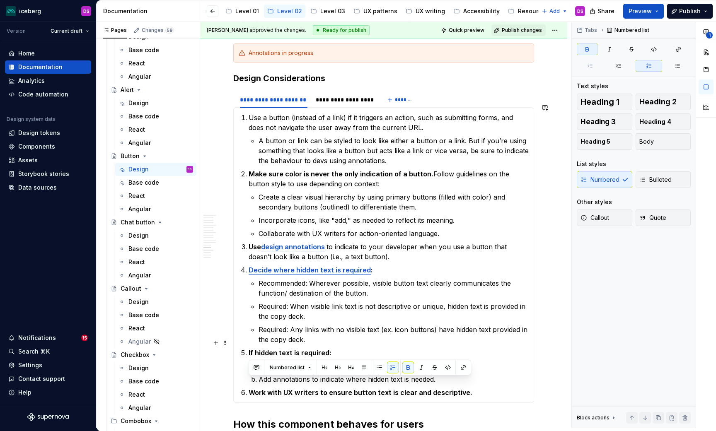
click at [451, 348] on p "If hidden text is required:" at bounding box center [388, 353] width 280 height 10
click at [411, 113] on p "Use a button (instead of a link) if it triggers an action, such as submitting f…" at bounding box center [388, 123] width 280 height 20
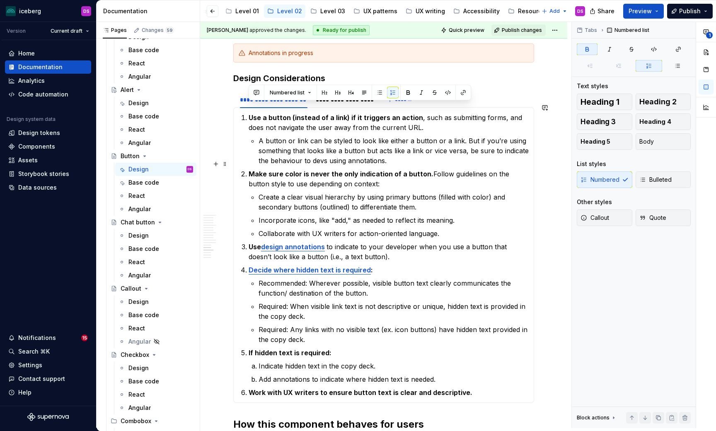
click at [400, 170] on strong "Make sure color is never the only indication of a button." at bounding box center [340, 174] width 185 height 8
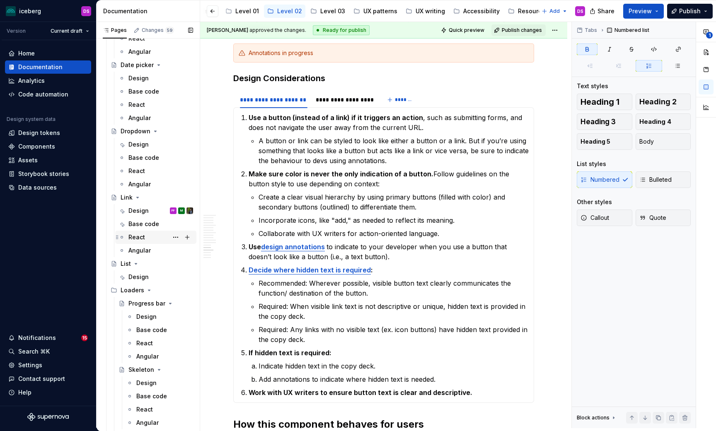
scroll to position [768, 0]
click at [135, 208] on div "Design" at bounding box center [138, 209] width 20 height 8
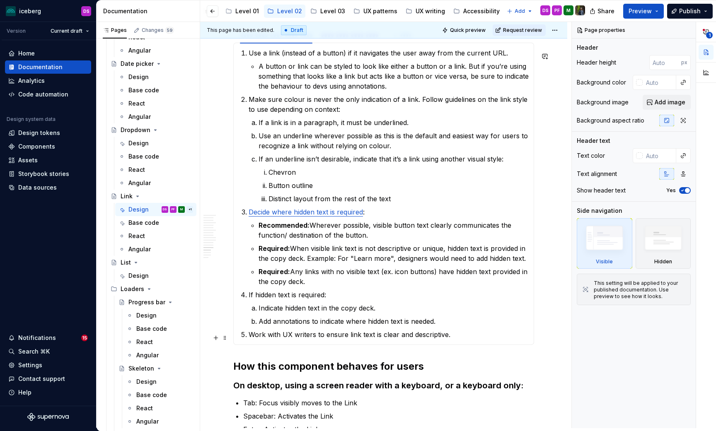
scroll to position [2673, 0]
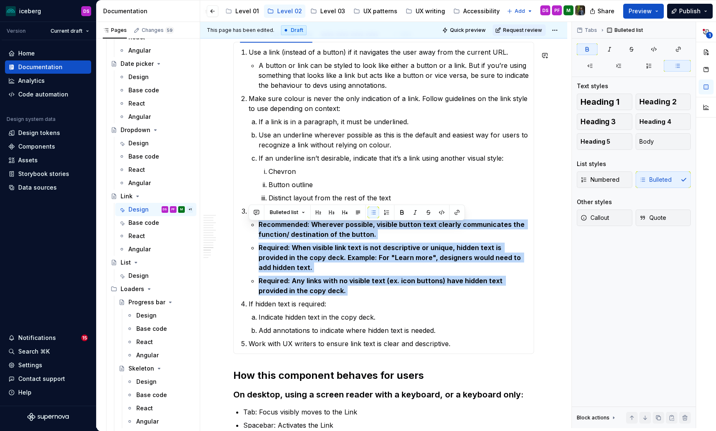
drag, startPoint x: 317, startPoint y: 290, endPoint x: 253, endPoint y: 227, distance: 89.9
click at [253, 227] on ol "Use a link (instead of a button) if it navigates the user away from the current…" at bounding box center [388, 197] width 280 height 301
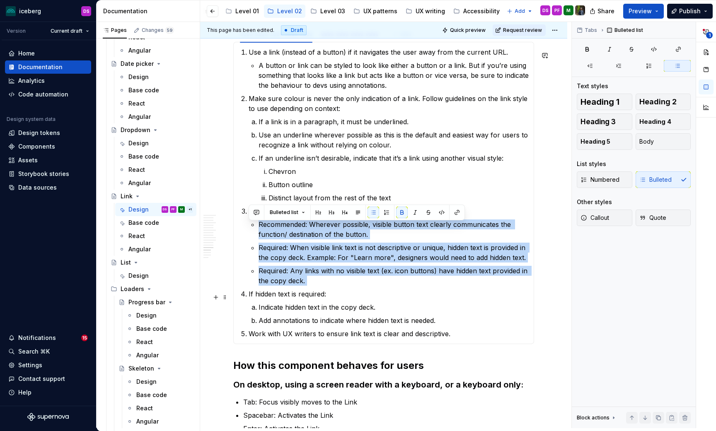
click at [365, 295] on p "If hidden text is required:" at bounding box center [388, 294] width 280 height 10
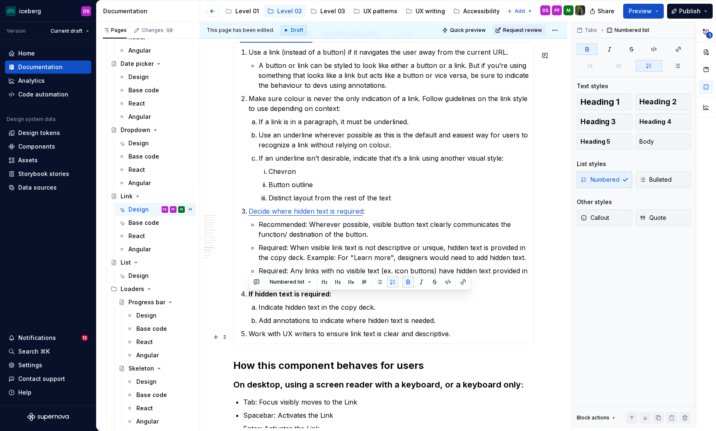
click at [465, 335] on p "Work with UX writers to ensure link text is clear and descriptive." at bounding box center [388, 334] width 280 height 10
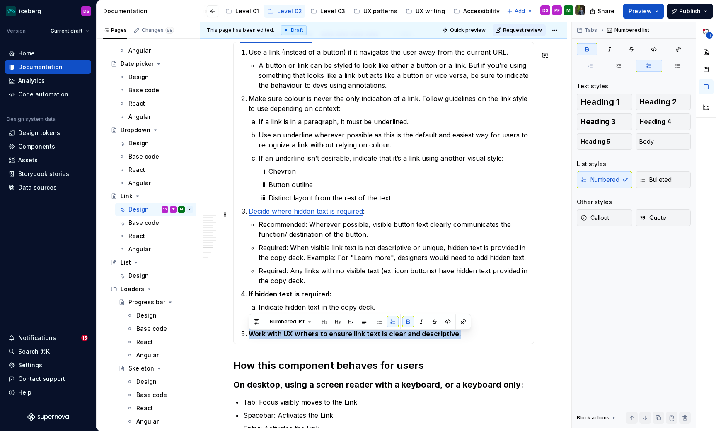
click at [381, 216] on p "Decide where hidden text is required :" at bounding box center [388, 211] width 280 height 10
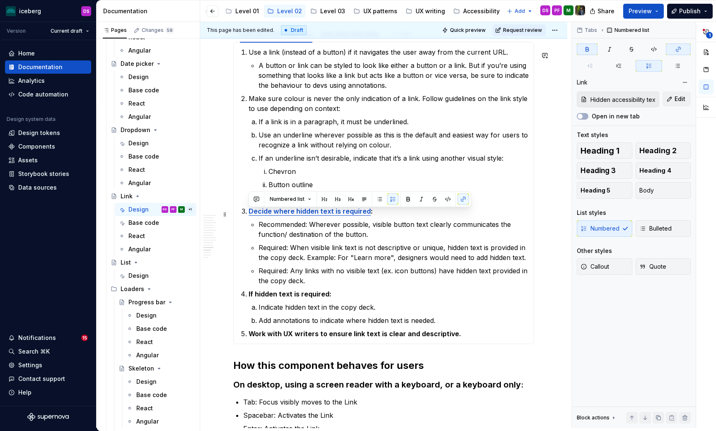
click at [403, 216] on p "Decide where hidden text is required :" at bounding box center [388, 211] width 280 height 10
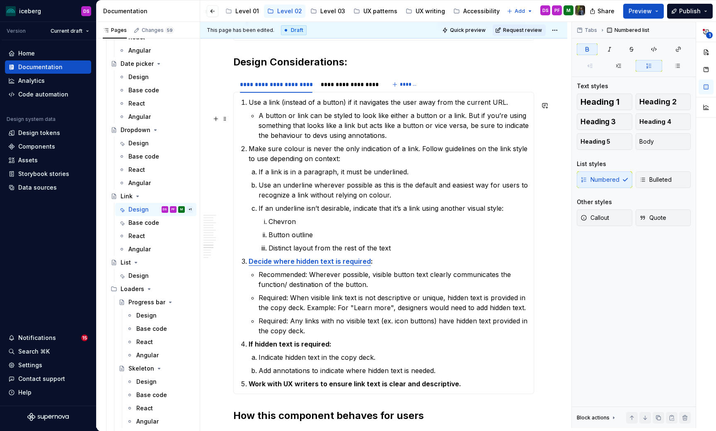
scroll to position [2614, 0]
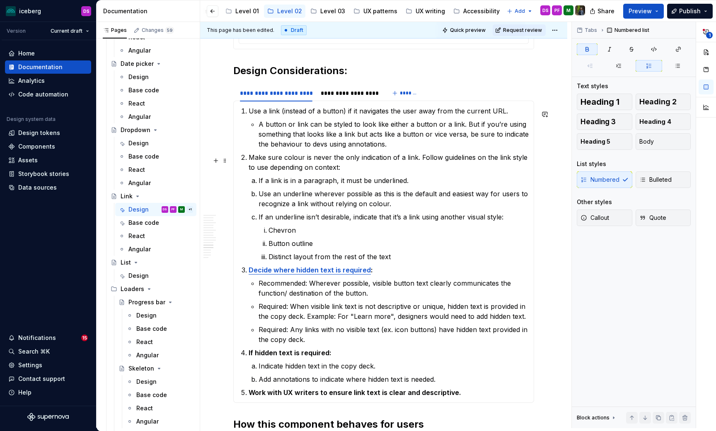
click at [417, 159] on p "Make sure colour is never the only indication of a link. Follow guidelines on t…" at bounding box center [388, 162] width 280 height 20
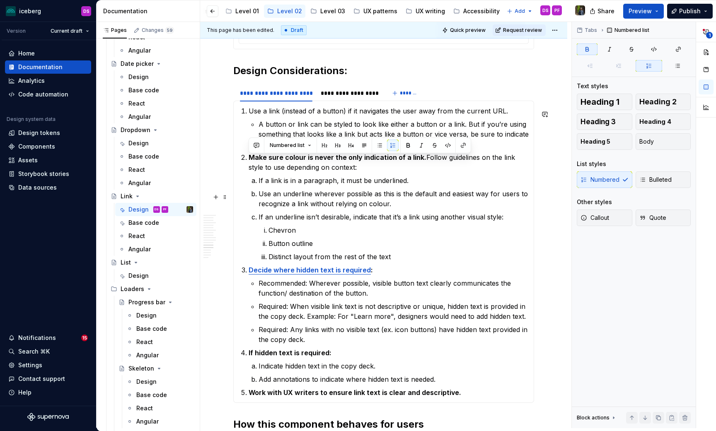
click at [415, 206] on p "Use an underline wherever possible as this is the default and easiest way for u…" at bounding box center [393, 199] width 270 height 20
click at [513, 113] on p "Use a link (instead of a button) if it navigates the user away from the current…" at bounding box center [388, 111] width 280 height 10
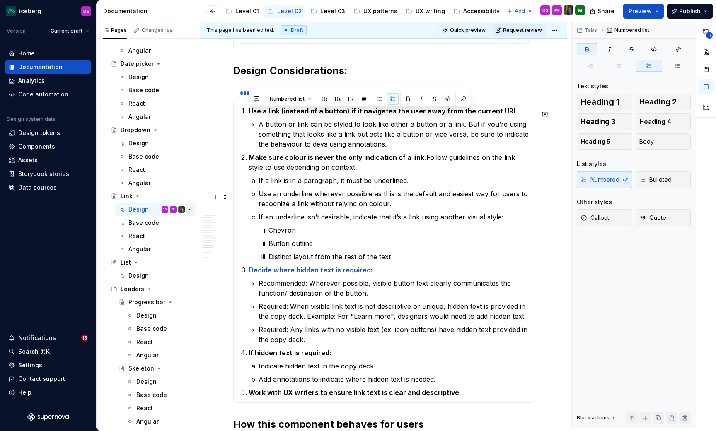
click at [422, 197] on p "Use an underline wherever possible as this is the default and easiest way for u…" at bounding box center [393, 199] width 270 height 20
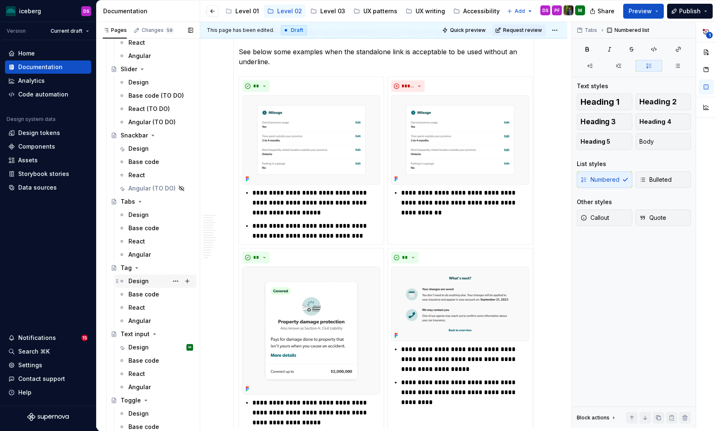
scroll to position [1690, 0]
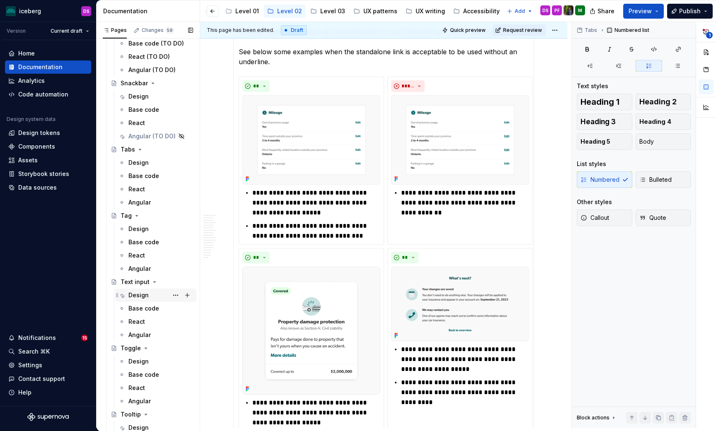
click at [138, 298] on div "Design" at bounding box center [138, 295] width 20 height 8
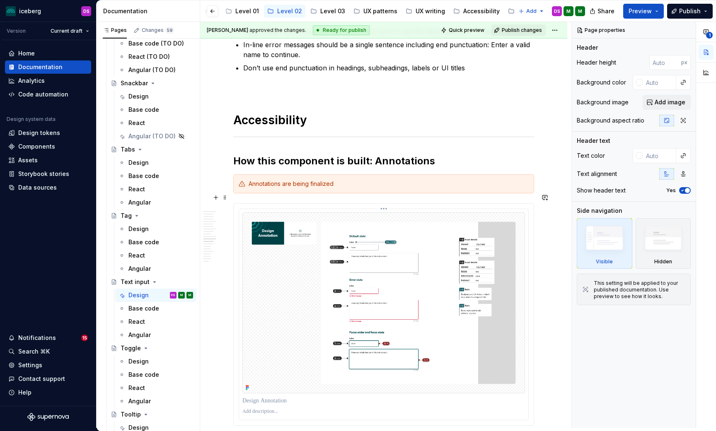
scroll to position [2009, 0]
click at [336, 304] on img at bounding box center [383, 304] width 282 height 181
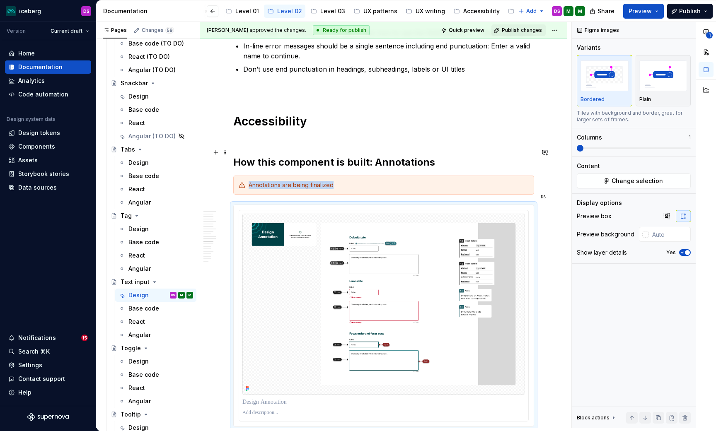
click at [462, 156] on h2 "How this component is built: Annotations" at bounding box center [383, 162] width 301 height 13
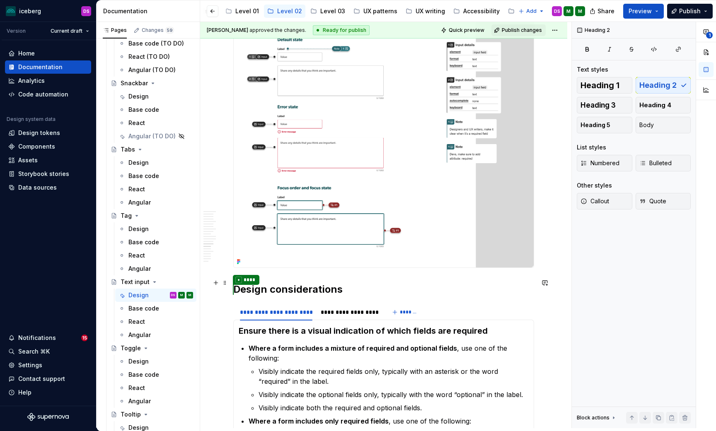
scroll to position [2197, 0]
type textarea "*"
